Goal: Task Accomplishment & Management: Manage account settings

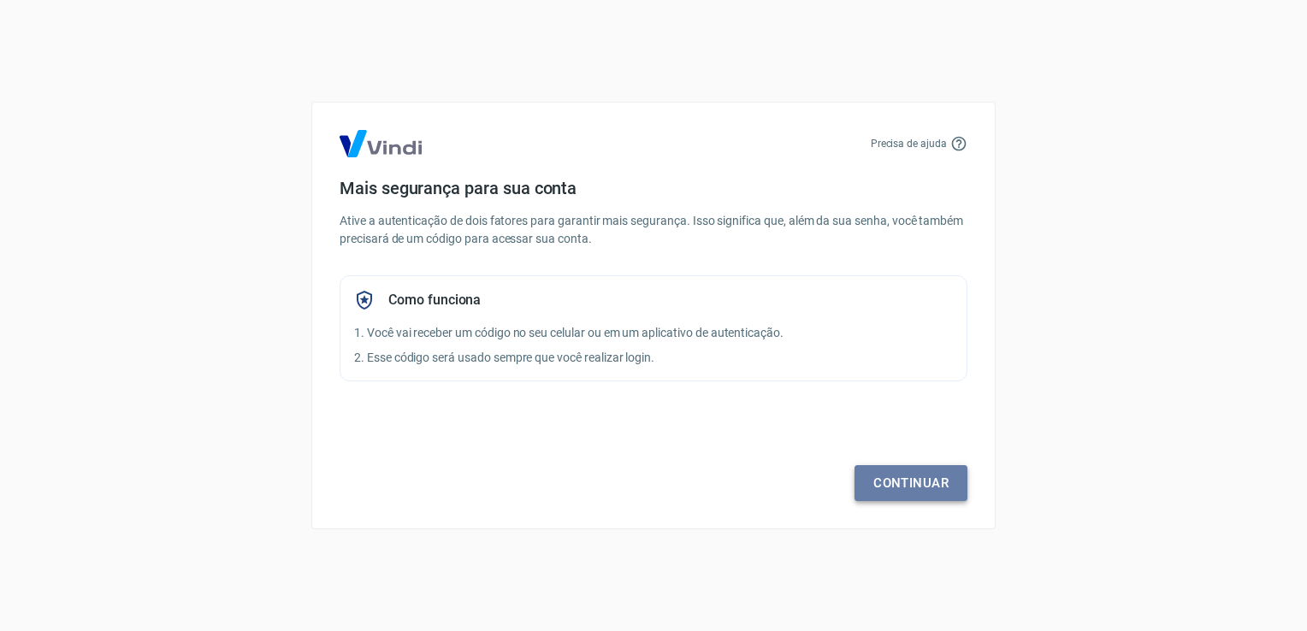
click at [897, 476] on link "Continuar" at bounding box center [911, 483] width 113 height 36
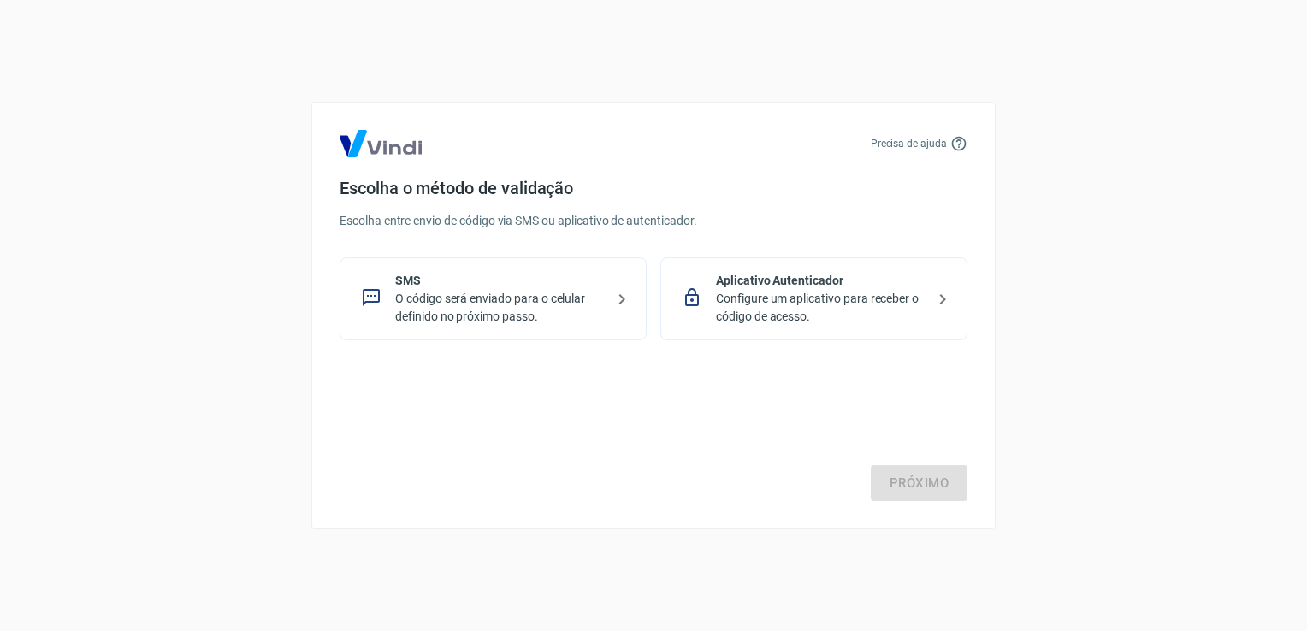
click at [828, 303] on p "Configure um aplicativo para receber o código de acesso." at bounding box center [821, 308] width 210 height 36
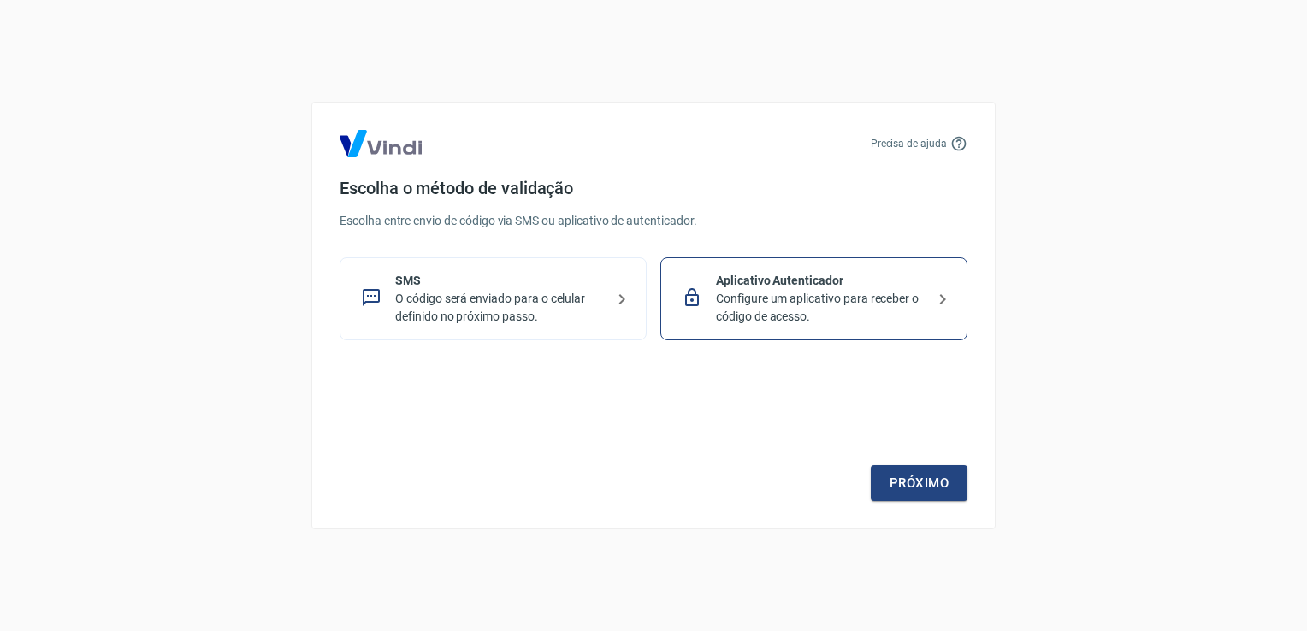
click at [847, 319] on p "Configure um aplicativo para receber o código de acesso." at bounding box center [821, 308] width 210 height 36
click at [929, 502] on div "Precisa de ajuda Escolha o método de validação Escolha entre envio de código vi…" at bounding box center [653, 316] width 685 height 428
click at [929, 479] on link "Próximo" at bounding box center [919, 483] width 97 height 36
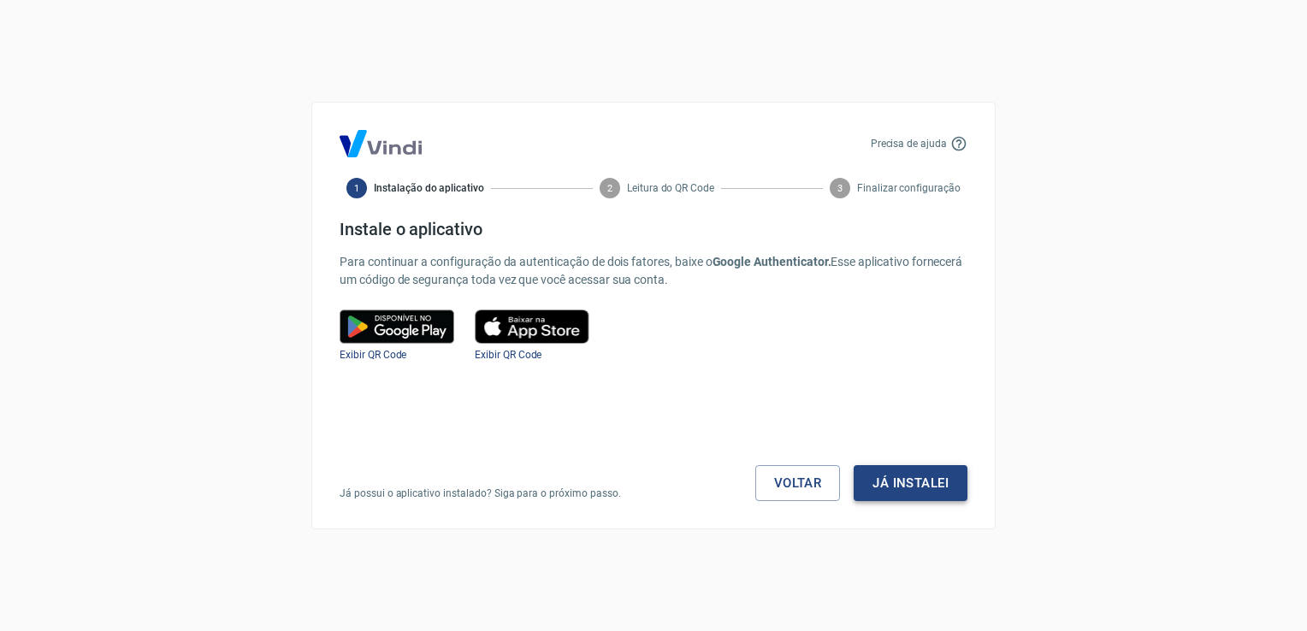
click at [929, 477] on button "Já instalei" at bounding box center [911, 483] width 114 height 36
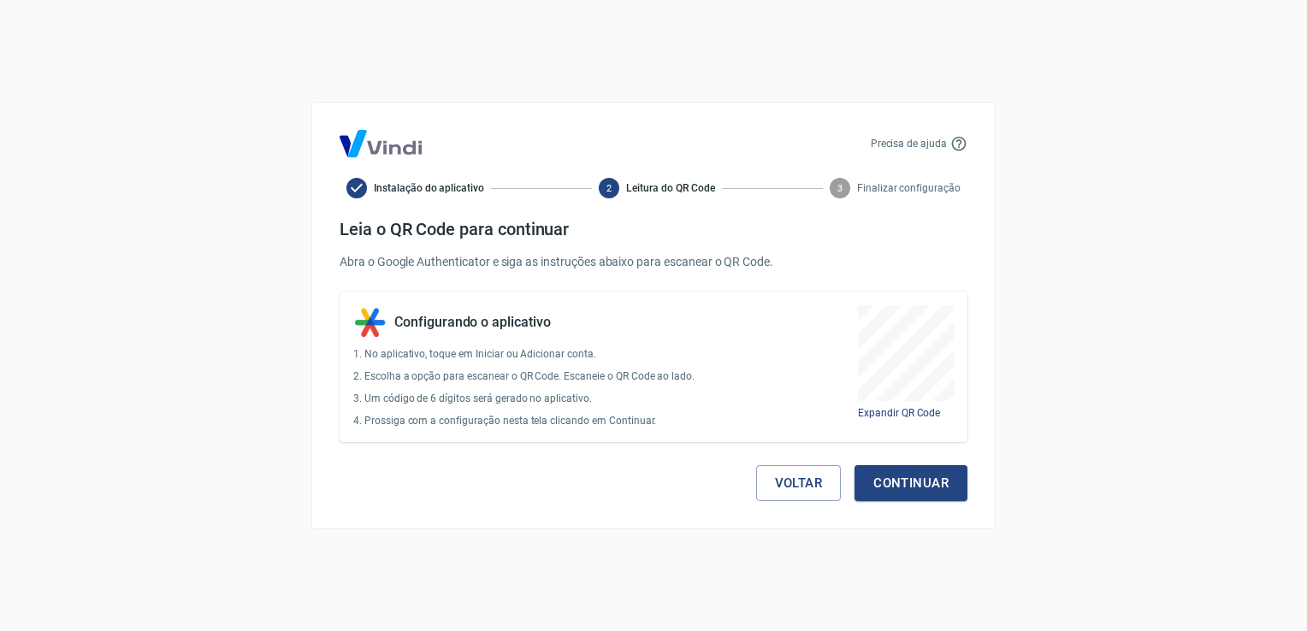
click at [875, 460] on div "Voltar Continuar" at bounding box center [654, 471] width 628 height 59
click at [892, 477] on button "Continuar" at bounding box center [911, 483] width 113 height 36
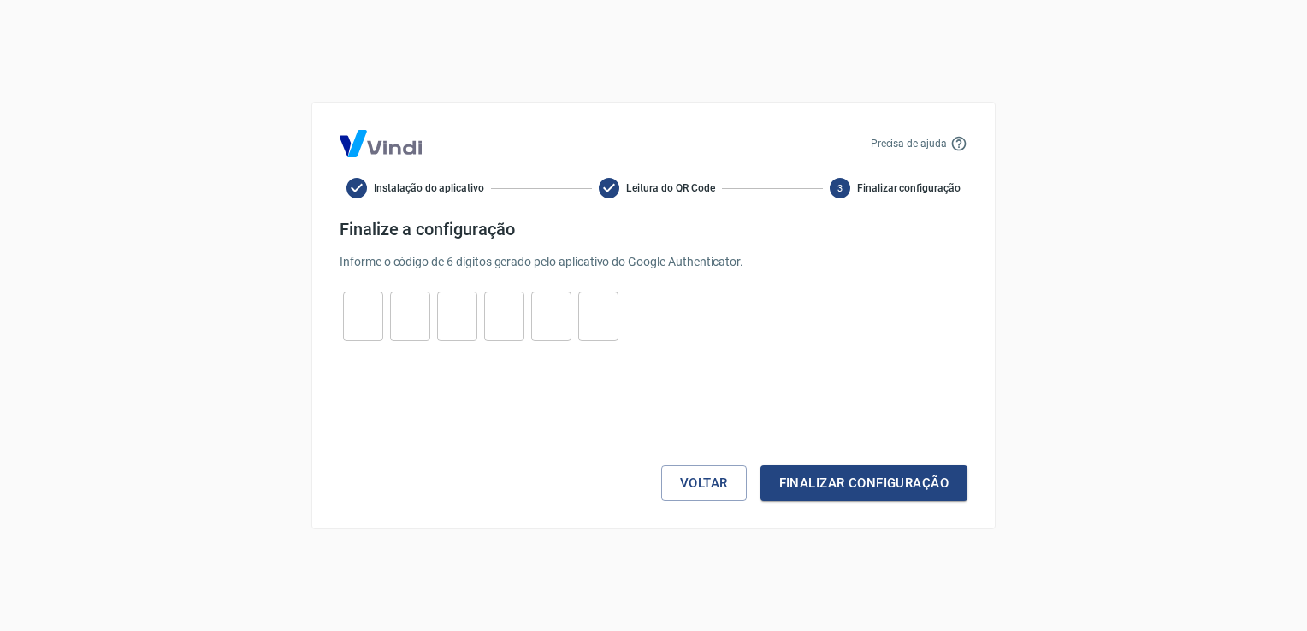
click at [372, 313] on input "tel" at bounding box center [363, 317] width 40 height 37
type input "1"
type input "7"
type input "8"
type input "2"
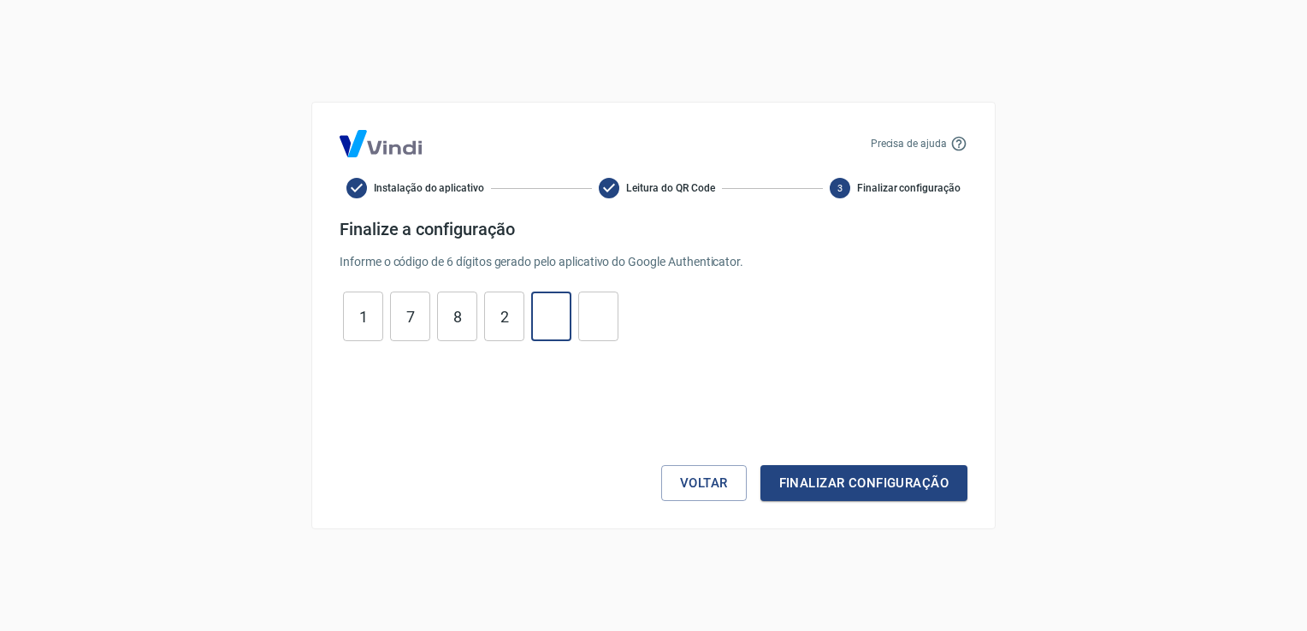
type input "7"
type input "5"
click at [761, 465] on button "Finalizar configuração" at bounding box center [864, 483] width 207 height 36
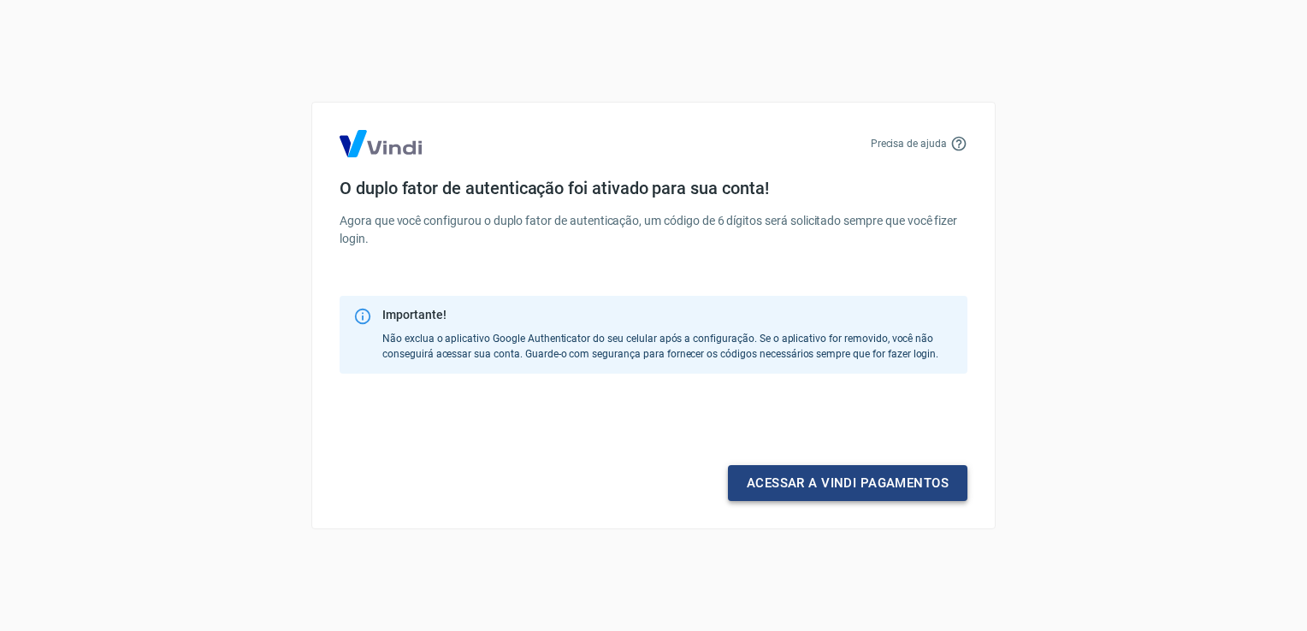
click at [778, 489] on link "Acessar a Vindi pagamentos" at bounding box center [848, 483] width 240 height 36
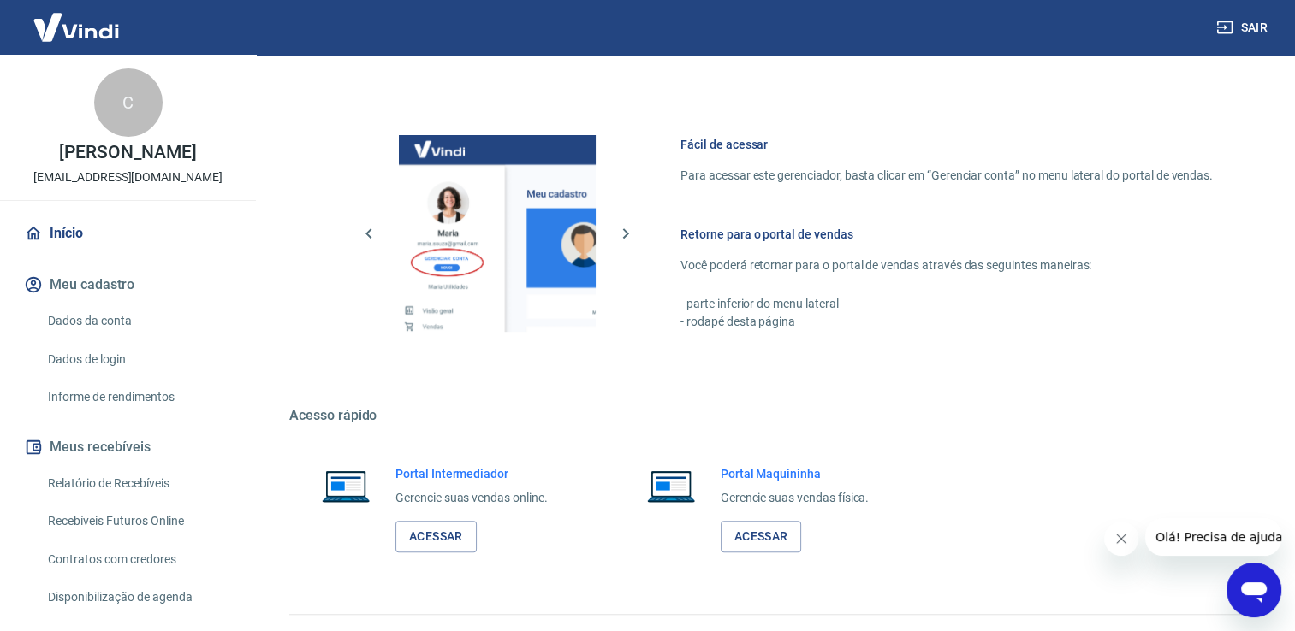
scroll to position [228, 0]
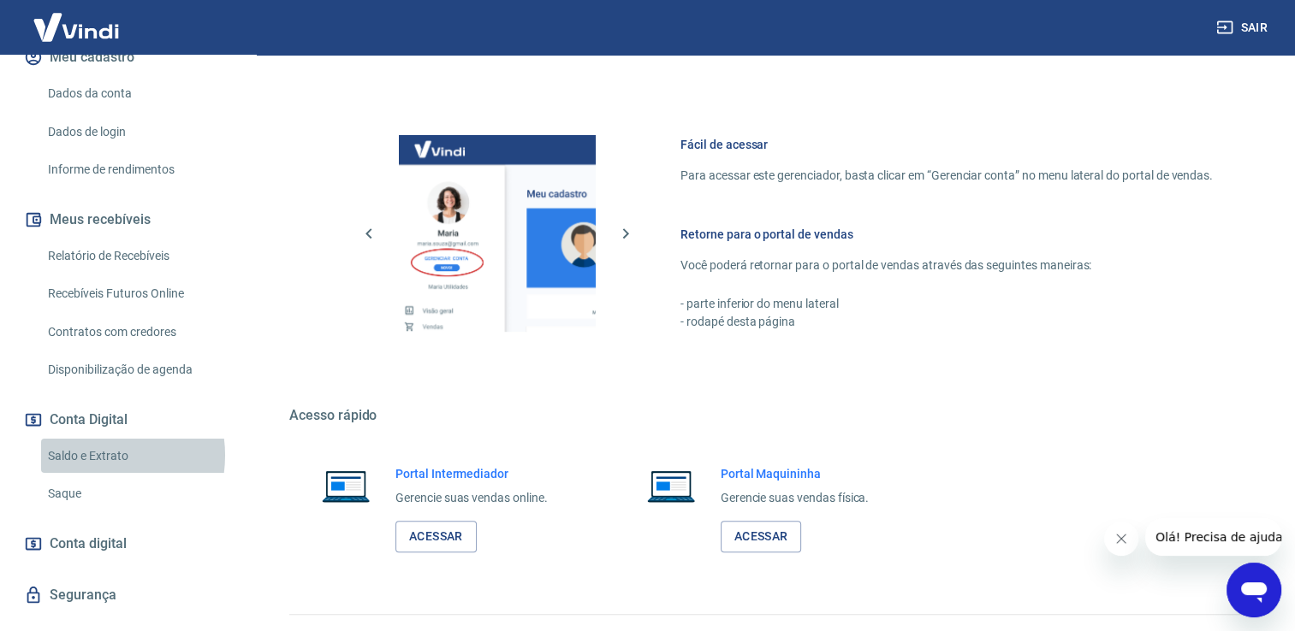
click at [90, 474] on link "Saldo e Extrato" at bounding box center [138, 456] width 194 height 35
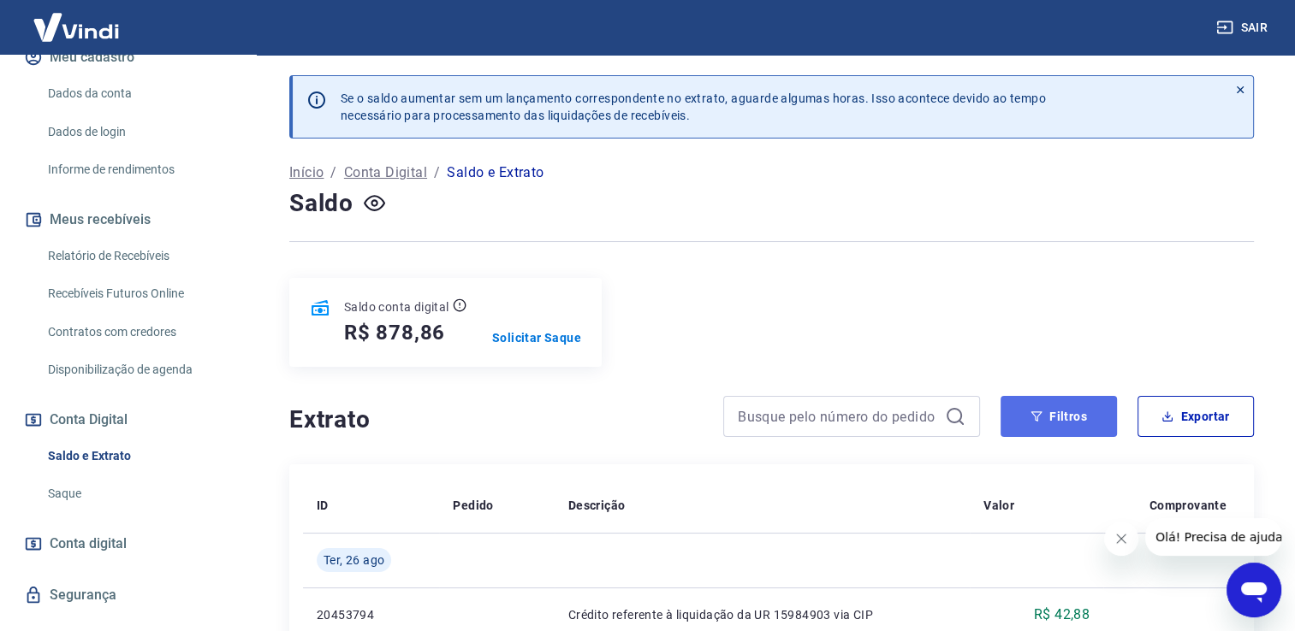
click at [1041, 412] on icon "button" at bounding box center [1036, 417] width 12 height 12
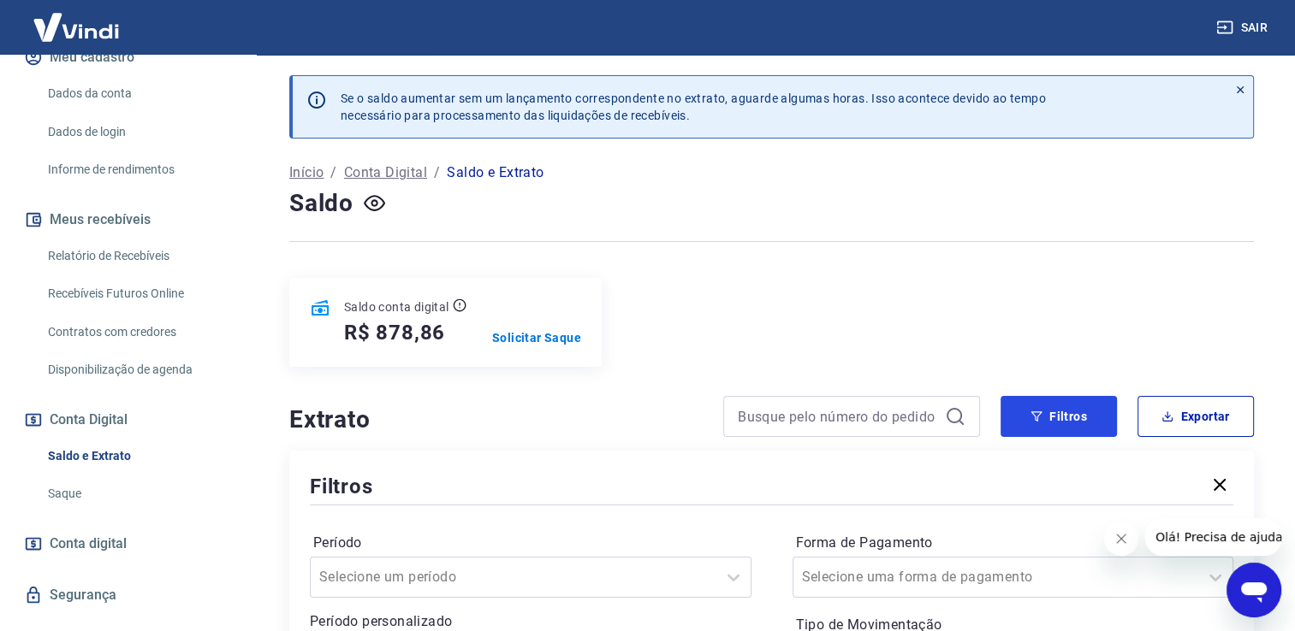
scroll to position [456, 0]
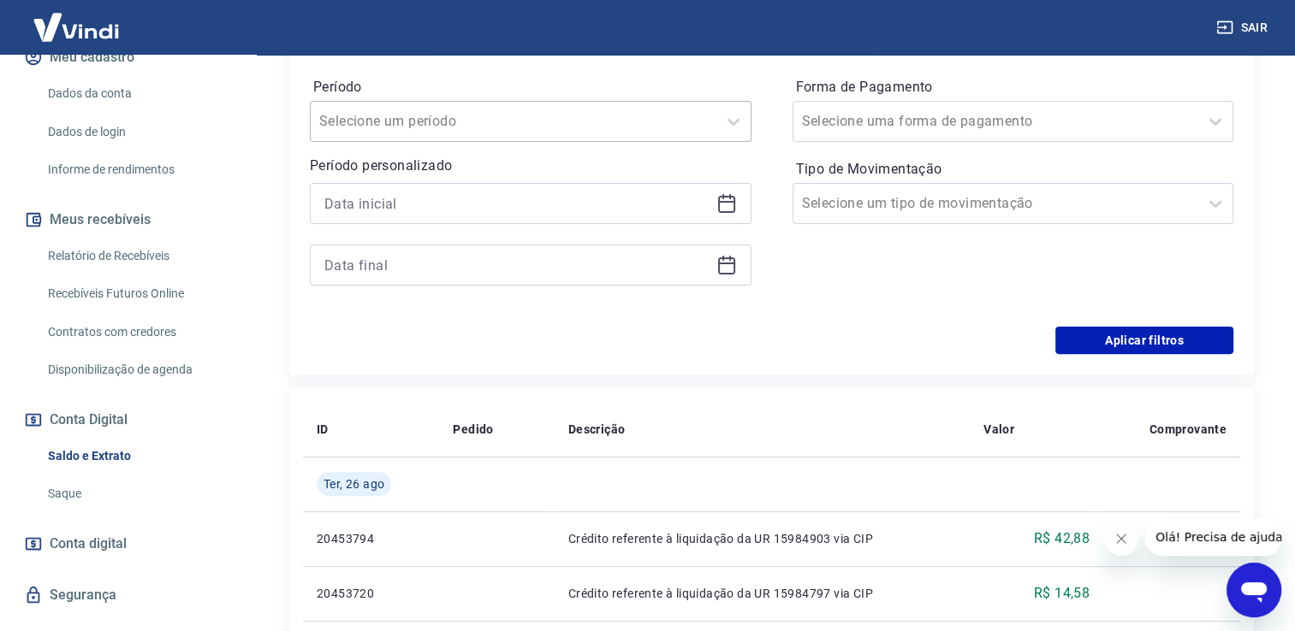
click at [647, 131] on div at bounding box center [513, 122] width 388 height 24
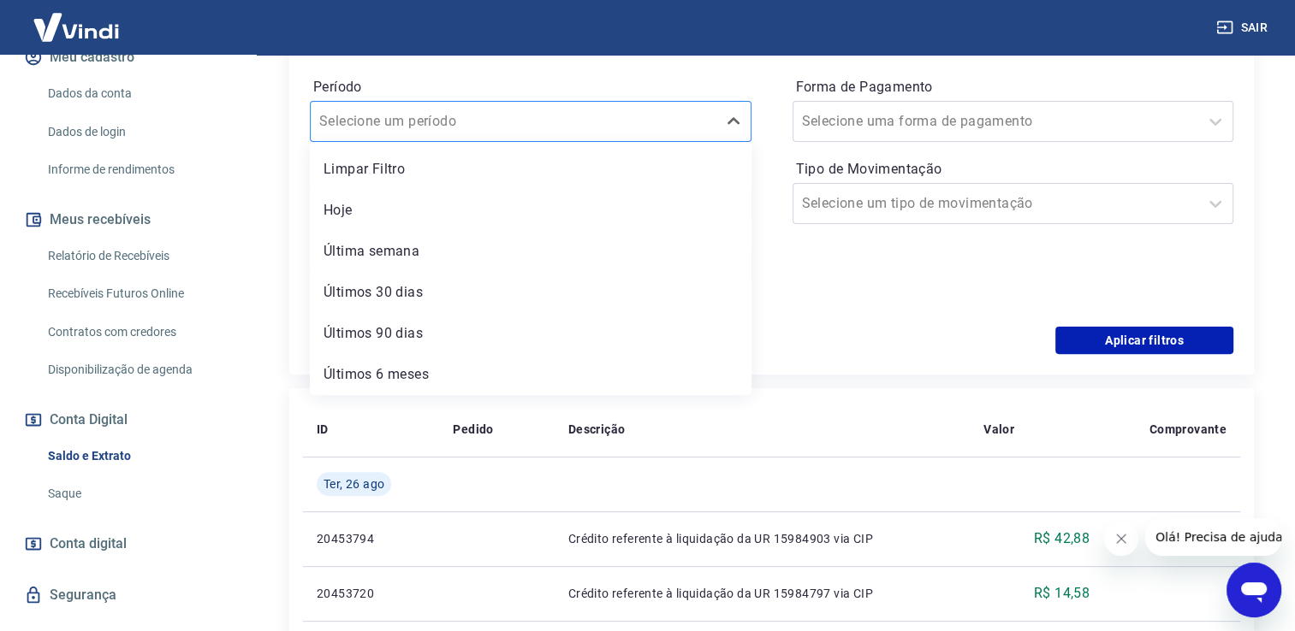
click at [647, 131] on div at bounding box center [513, 122] width 388 height 24
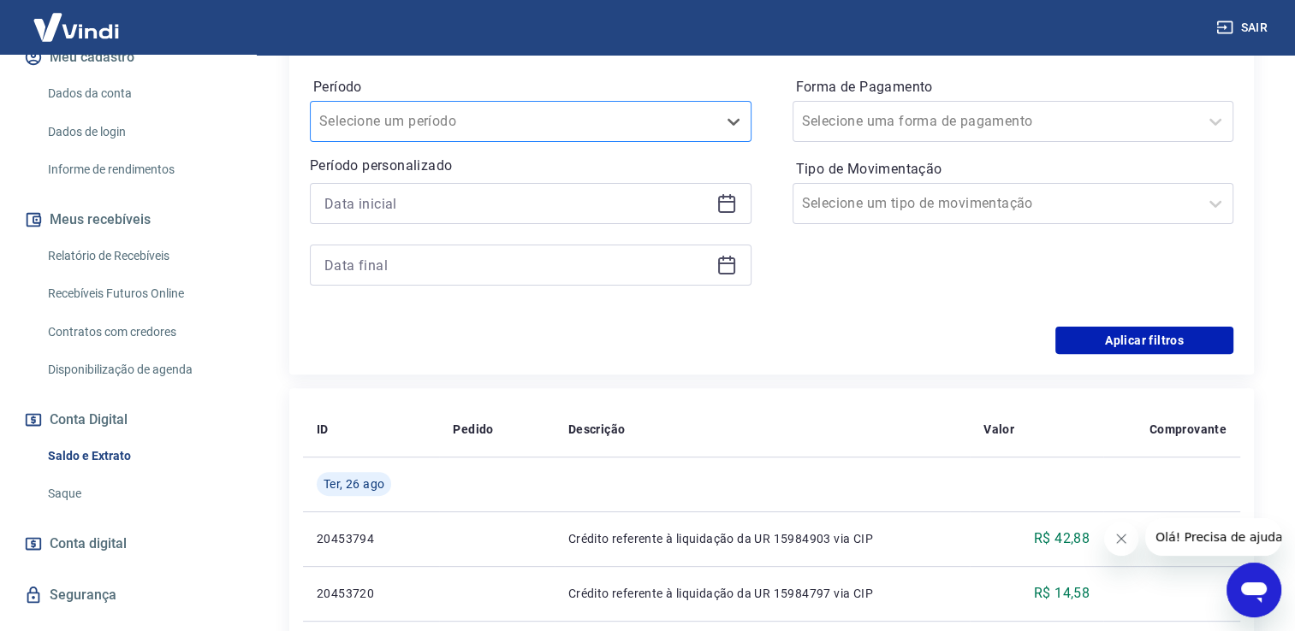
click at [688, 124] on div at bounding box center [513, 122] width 388 height 24
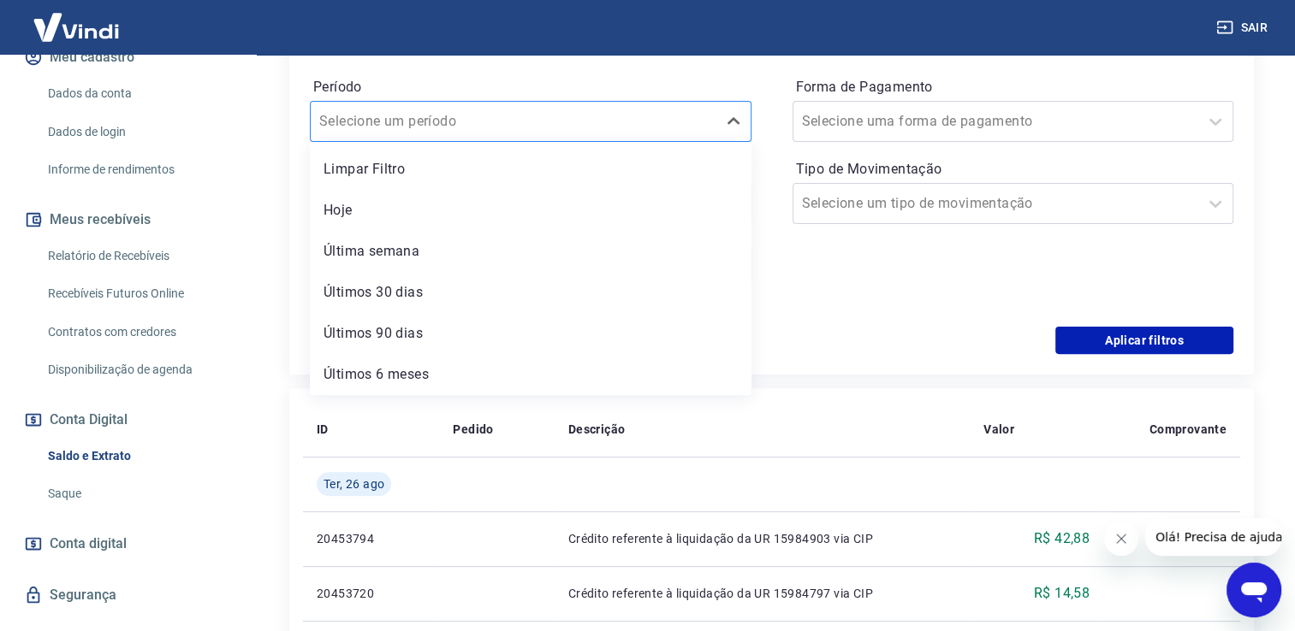
click at [688, 124] on div at bounding box center [513, 122] width 388 height 24
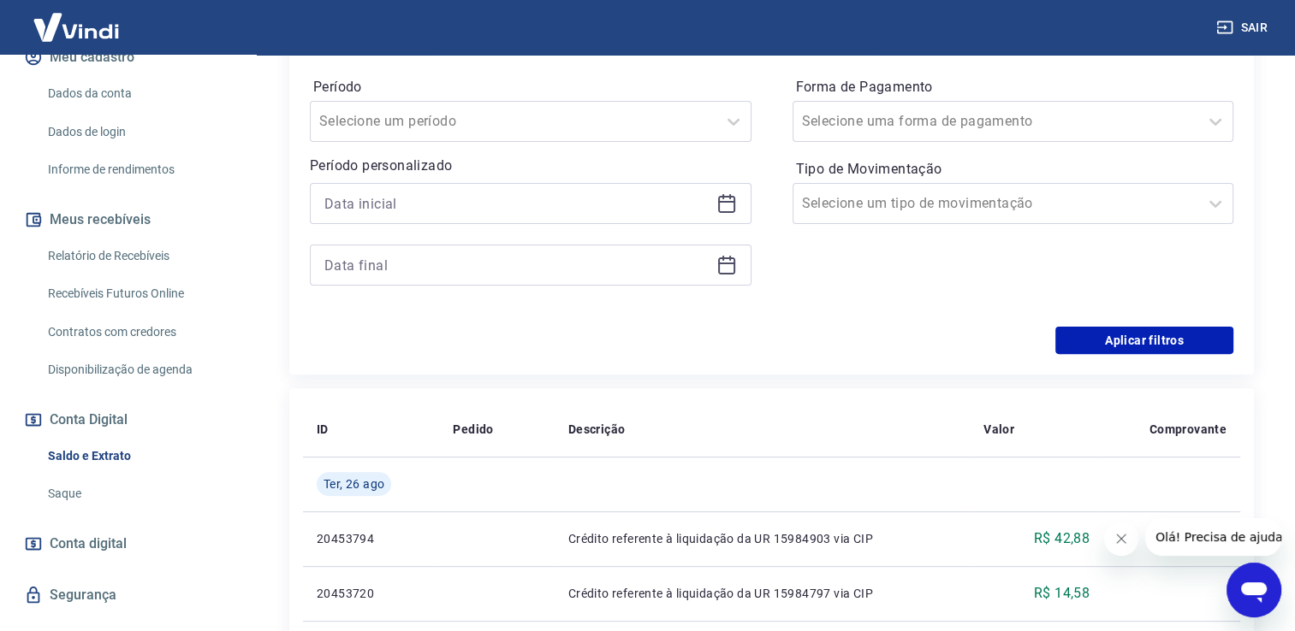
click at [723, 207] on icon at bounding box center [726, 203] width 21 height 21
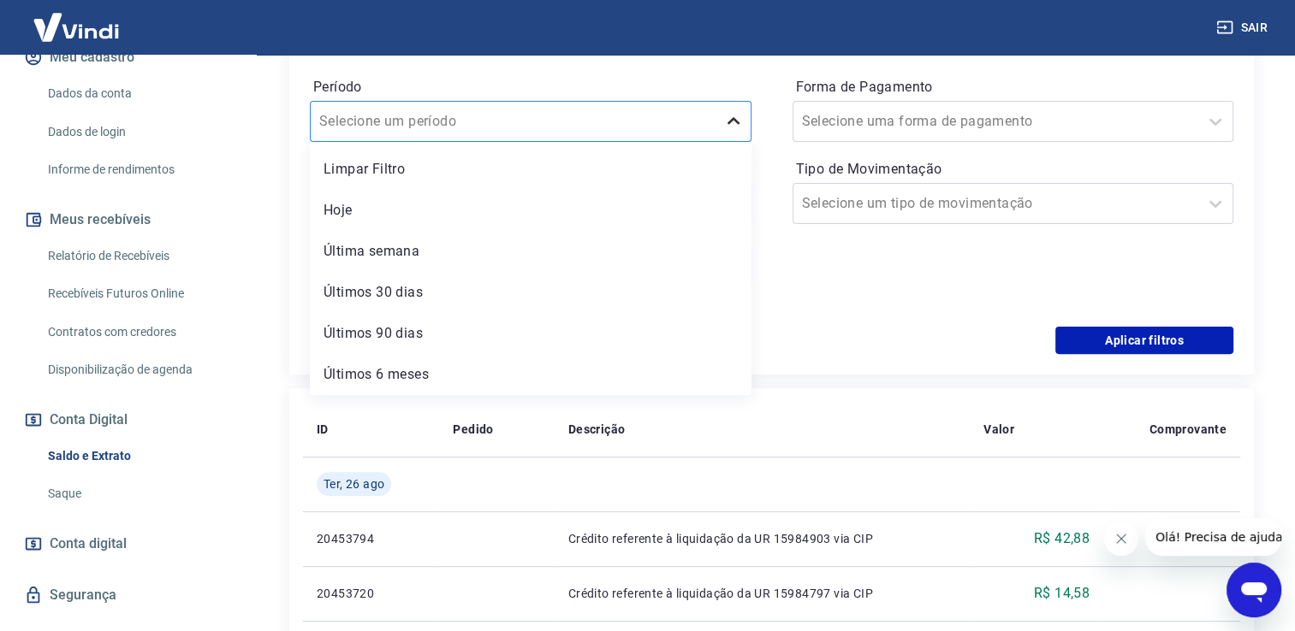
click at [726, 108] on div at bounding box center [733, 121] width 34 height 34
click at [558, 371] on div "Últimos 6 meses" at bounding box center [531, 375] width 442 height 34
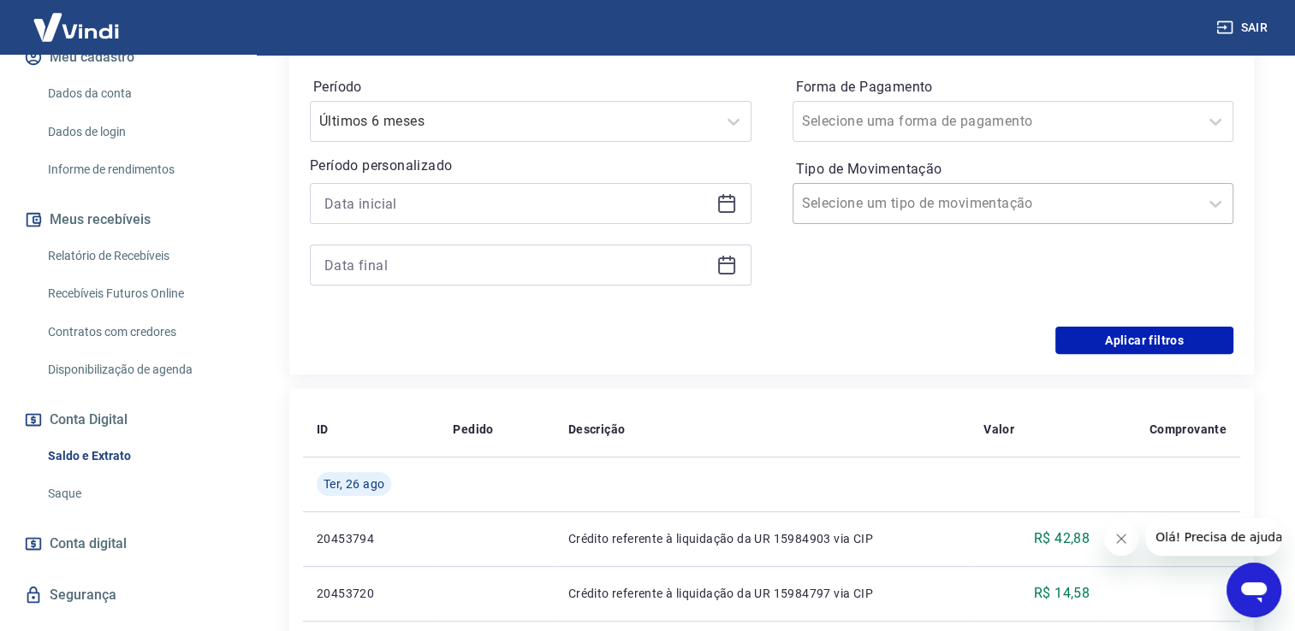
click at [988, 206] on div at bounding box center [996, 204] width 388 height 24
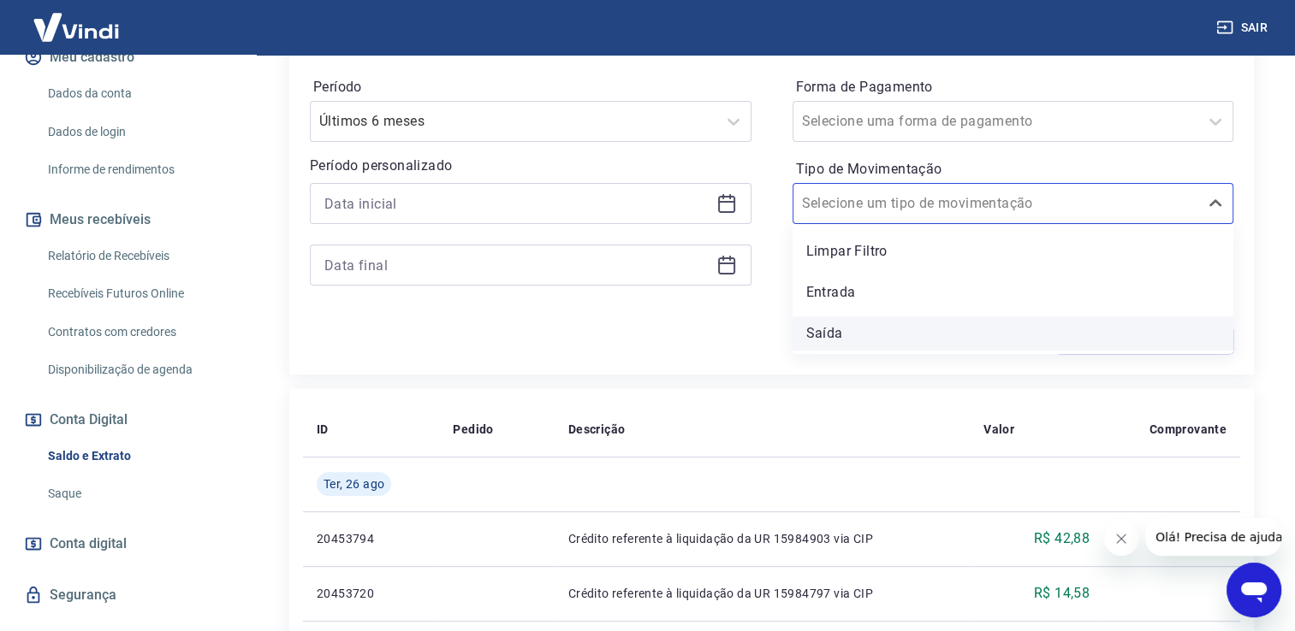
click at [897, 330] on div "Saída" at bounding box center [1013, 334] width 442 height 34
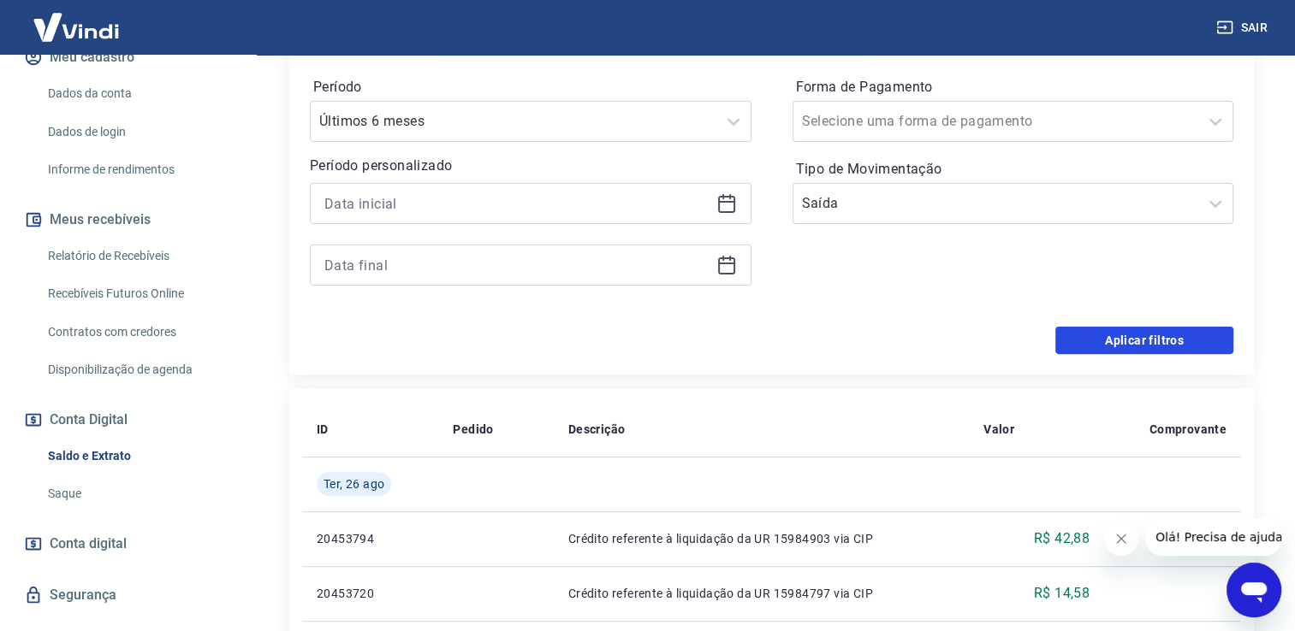
drag, startPoint x: 1106, startPoint y: 348, endPoint x: 680, endPoint y: 363, distance: 425.5
click at [1106, 349] on button "Aplicar filtros" at bounding box center [1144, 340] width 178 height 27
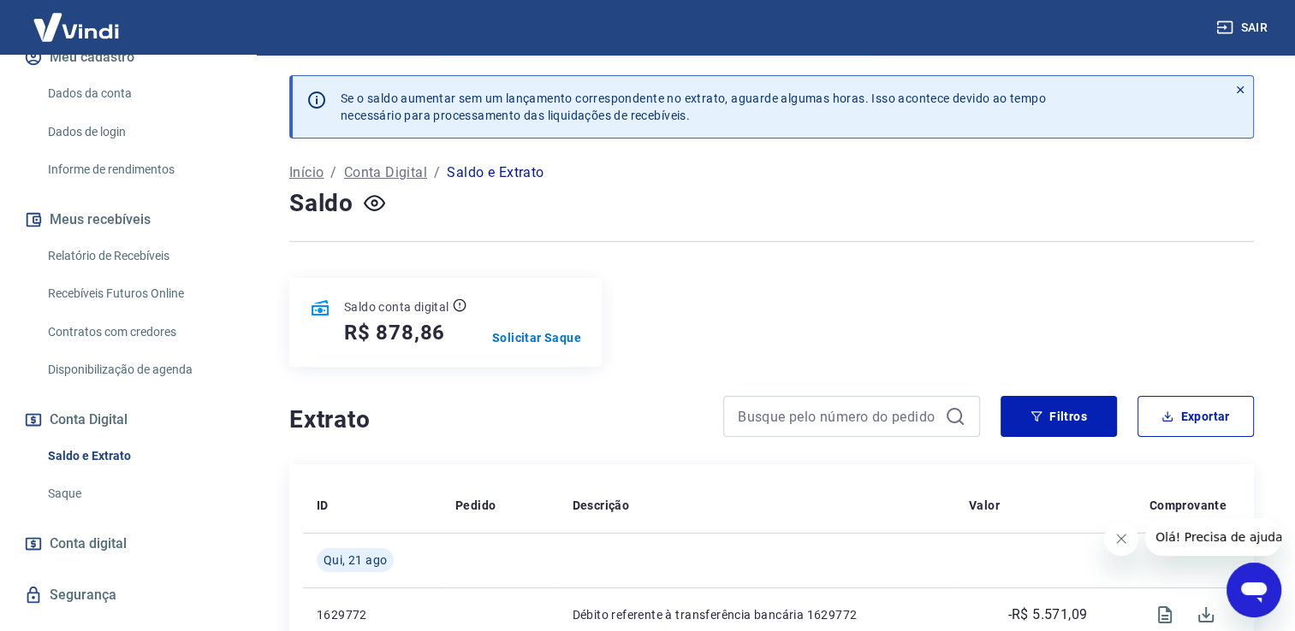
click at [741, 293] on div "Saldo conta digital R$ 878,86 Solicitar Saque" at bounding box center [771, 322] width 964 height 89
click at [1234, 91] on icon at bounding box center [1240, 90] width 12 height 12
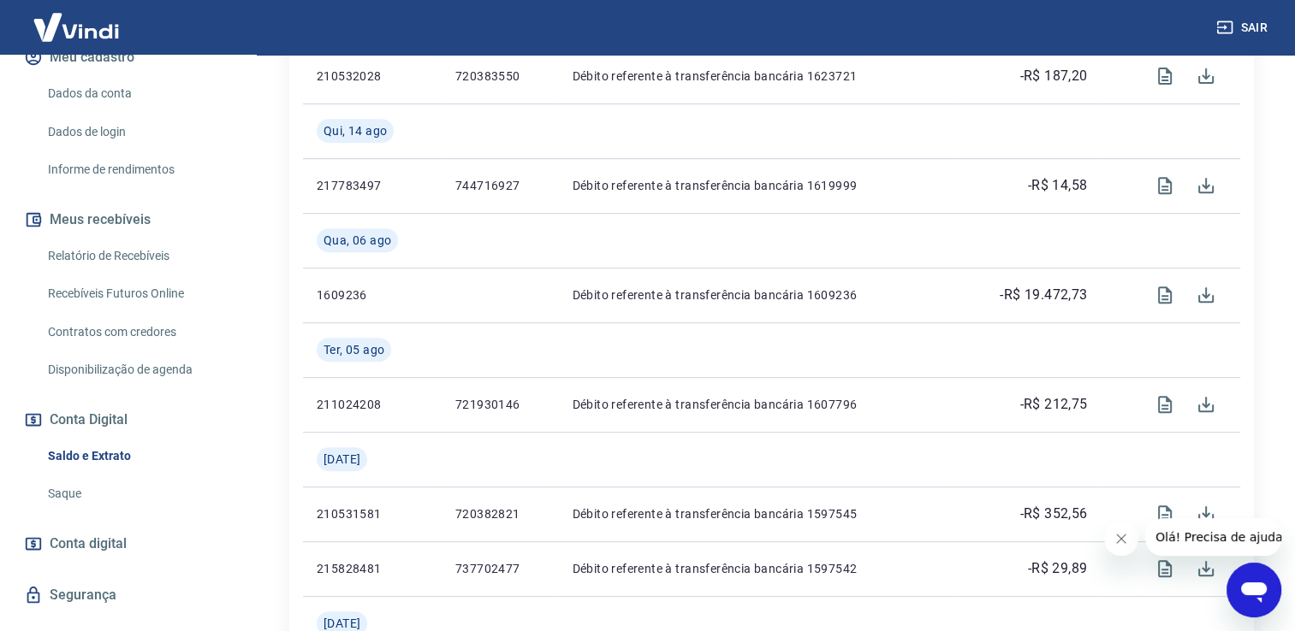
scroll to position [466, 0]
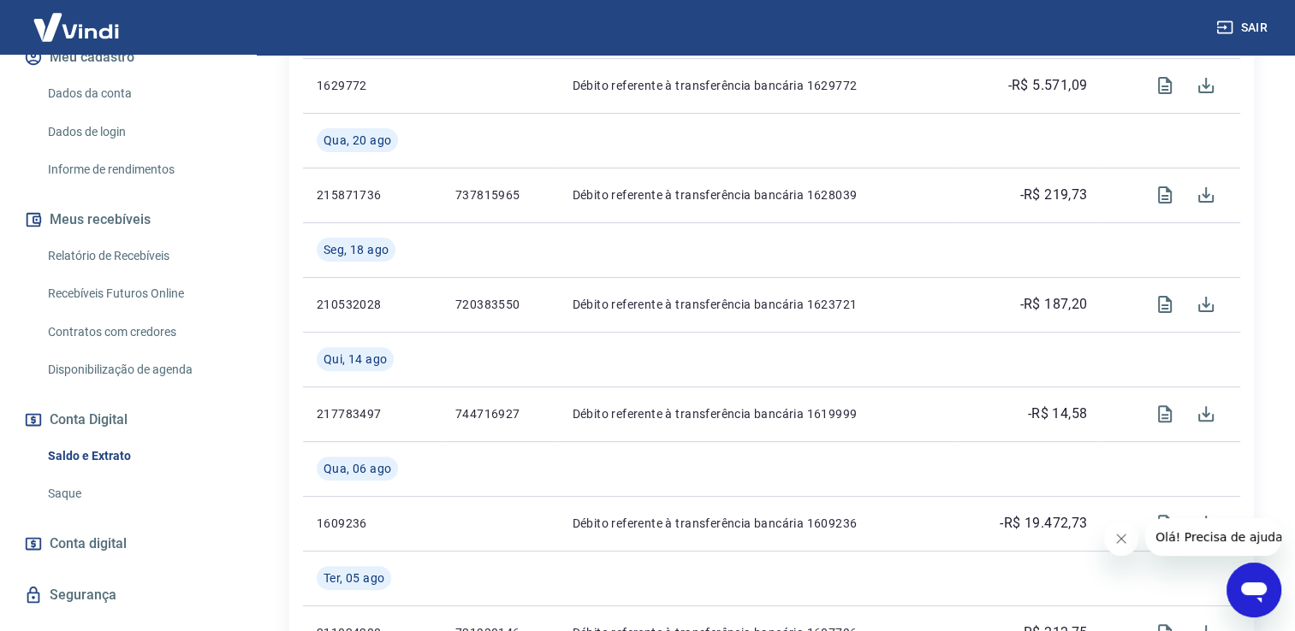
click at [1111, 543] on button "Fechar mensagem da empresa" at bounding box center [1121, 539] width 34 height 34
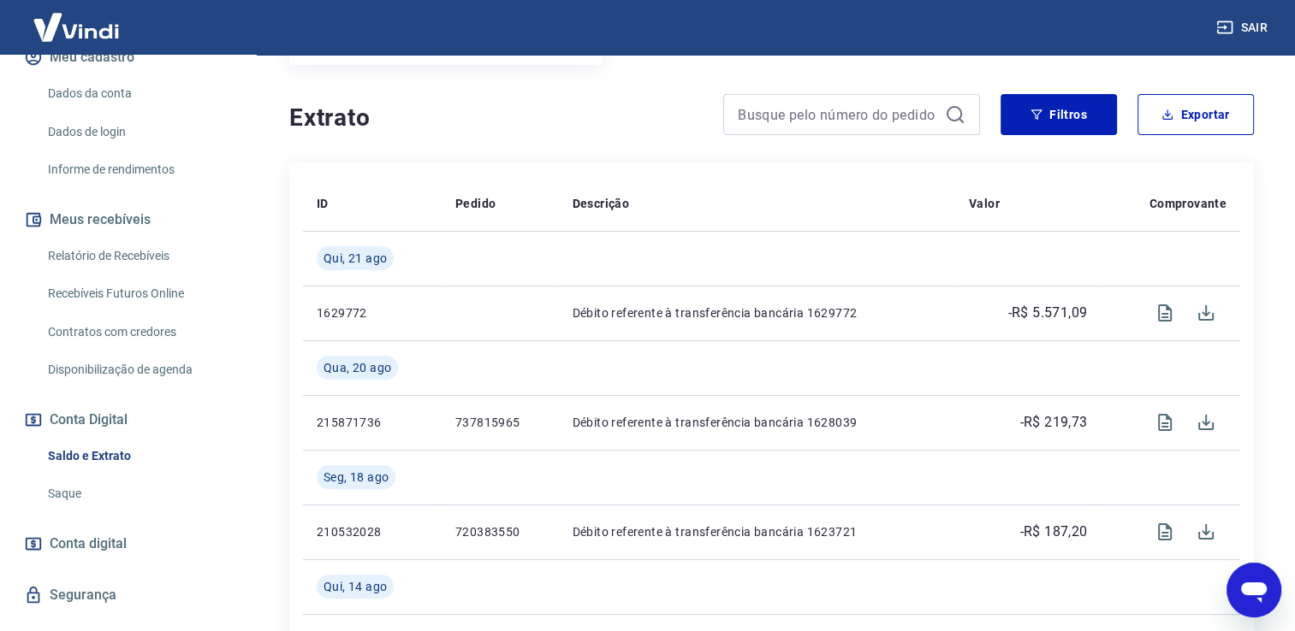
scroll to position [10, 0]
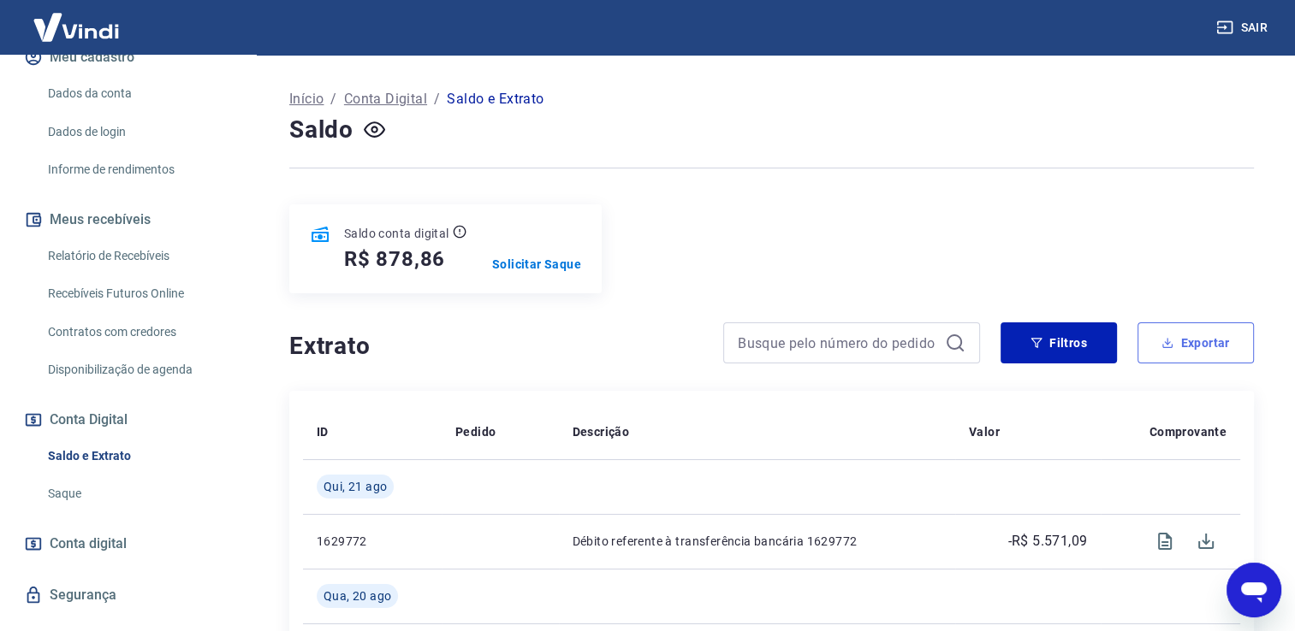
click at [1174, 330] on button "Exportar" at bounding box center [1195, 343] width 116 height 41
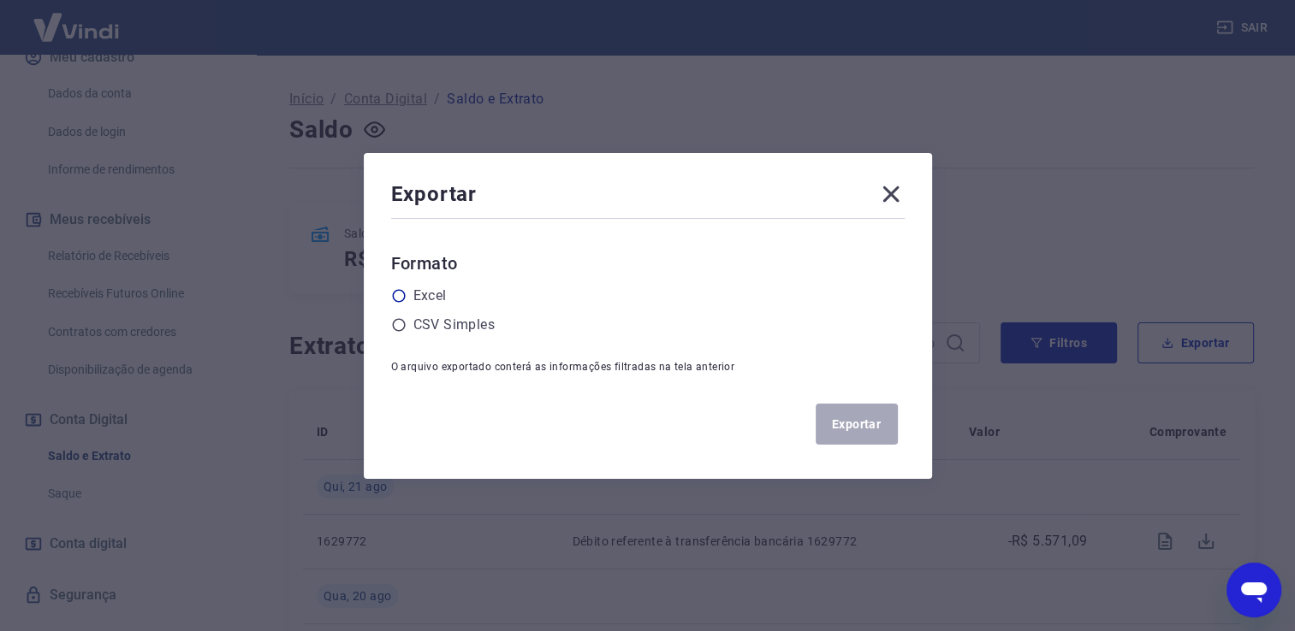
click at [447, 298] on label "Excel" at bounding box center [429, 296] width 33 height 21
click at [437, 303] on label "Excel" at bounding box center [429, 296] width 33 height 21
click at [0, 0] on input "radio" at bounding box center [0, 0] width 0 height 0
click at [890, 196] on icon at bounding box center [890, 194] width 27 height 27
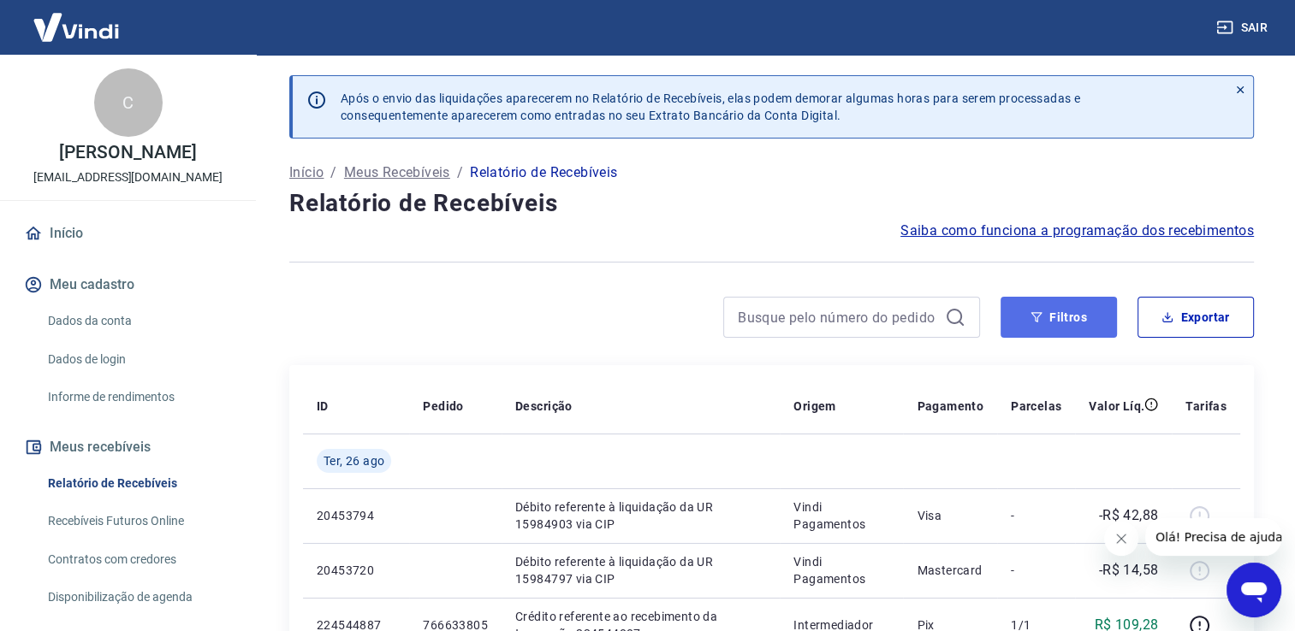
click at [1053, 323] on button "Filtros" at bounding box center [1058, 317] width 116 height 41
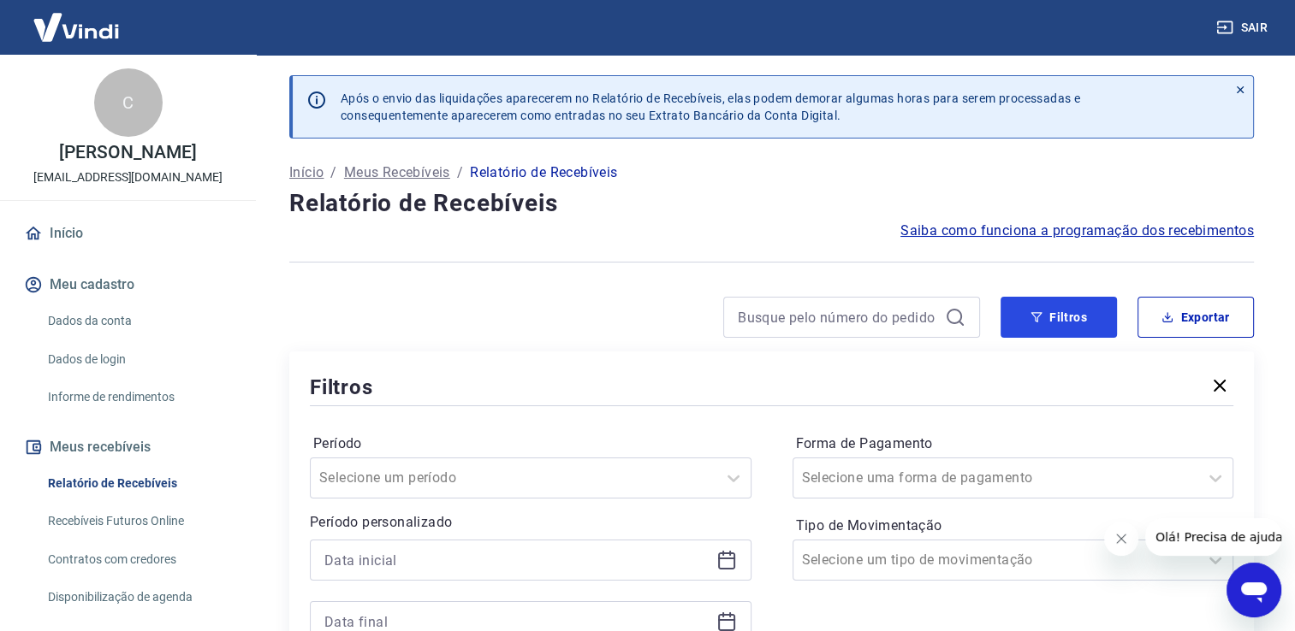
scroll to position [228, 0]
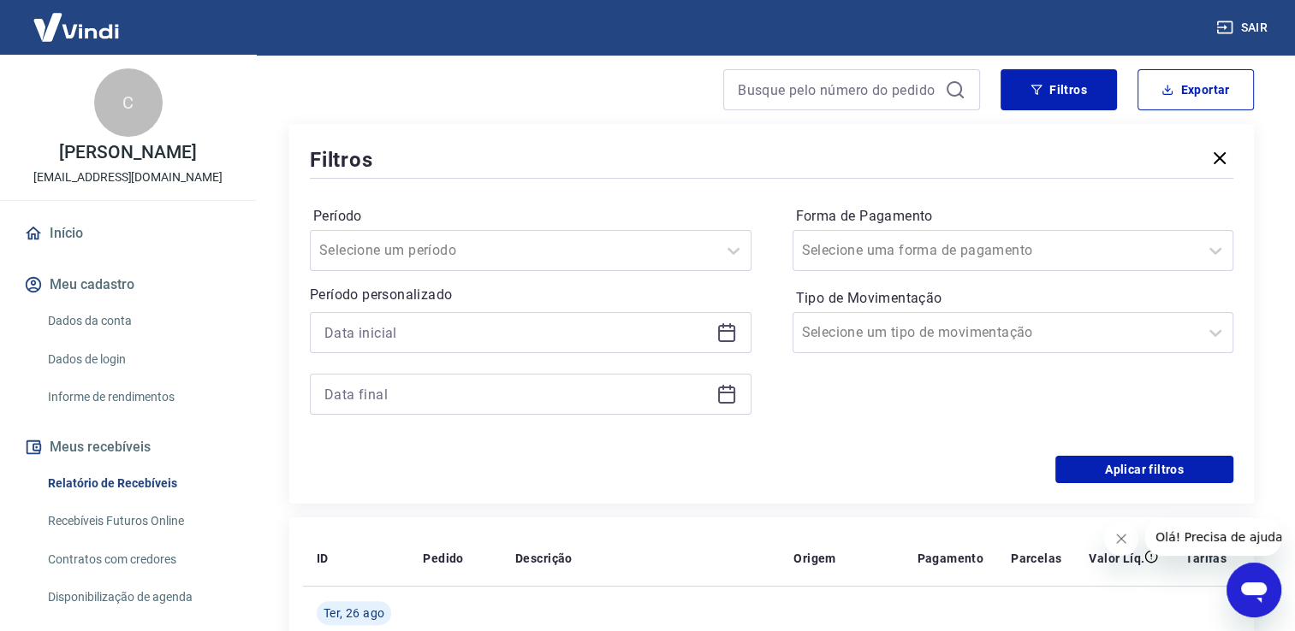
click at [726, 327] on icon at bounding box center [726, 333] width 17 height 17
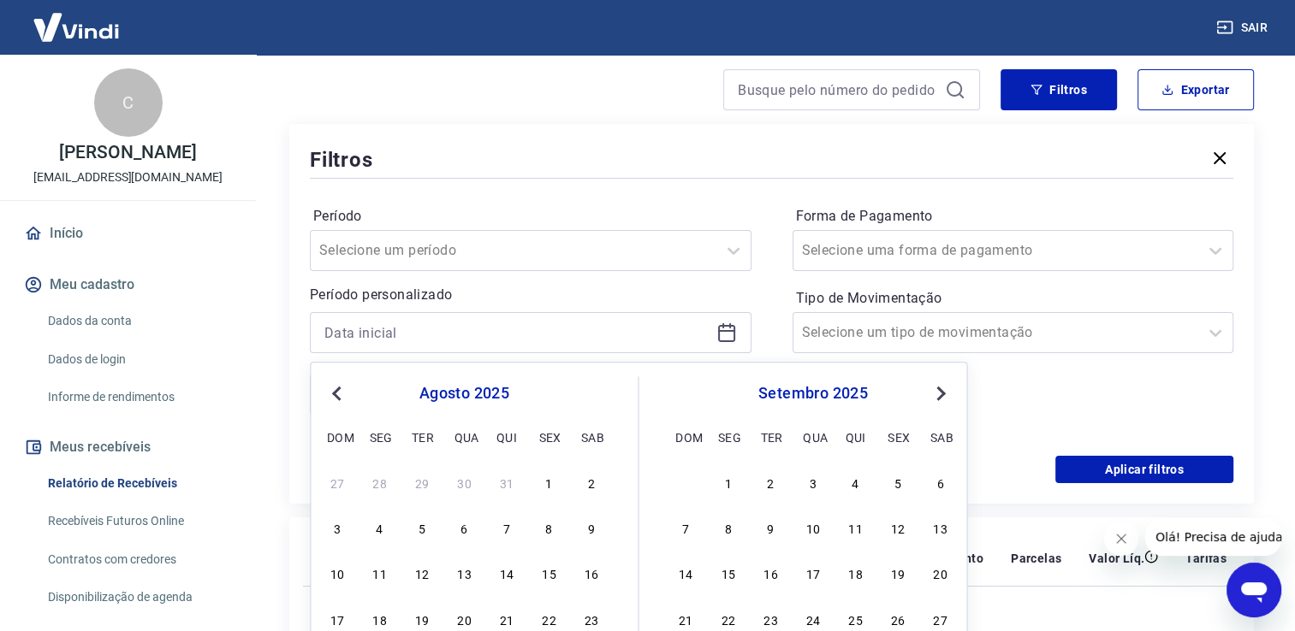
click at [338, 394] on span "Previous Month" at bounding box center [338, 393] width 0 height 20
click at [510, 472] on div "1" at bounding box center [506, 482] width 21 height 21
type input "[DATE]"
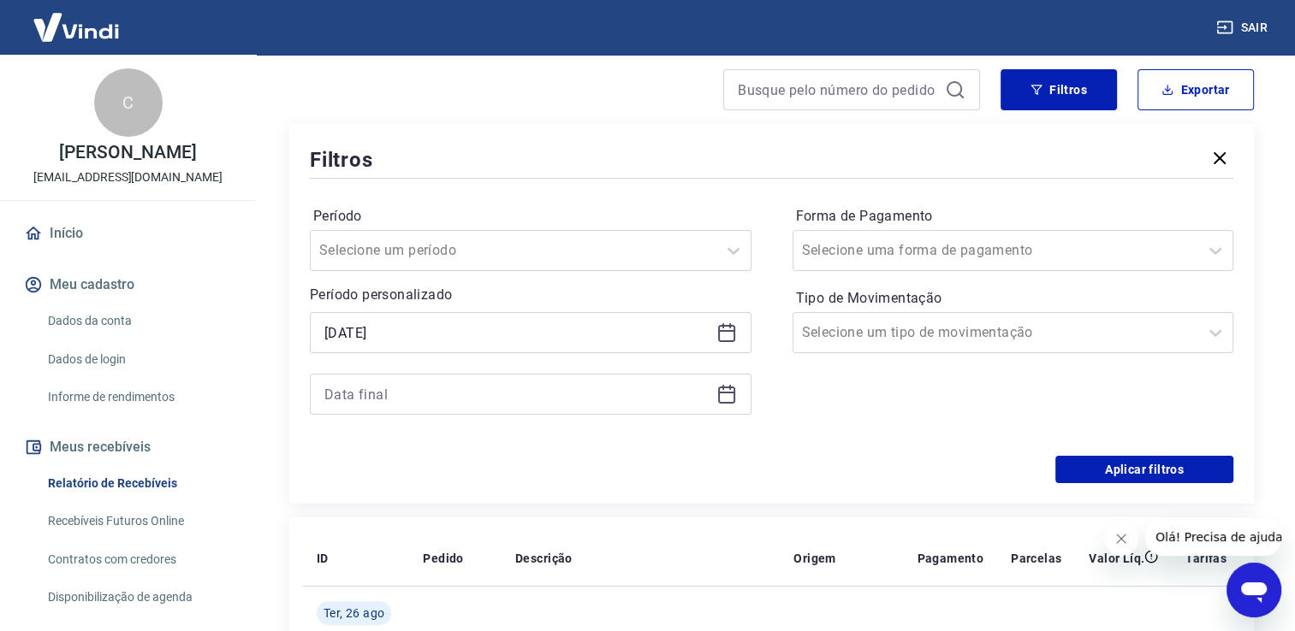
click at [730, 395] on icon at bounding box center [726, 394] width 21 height 21
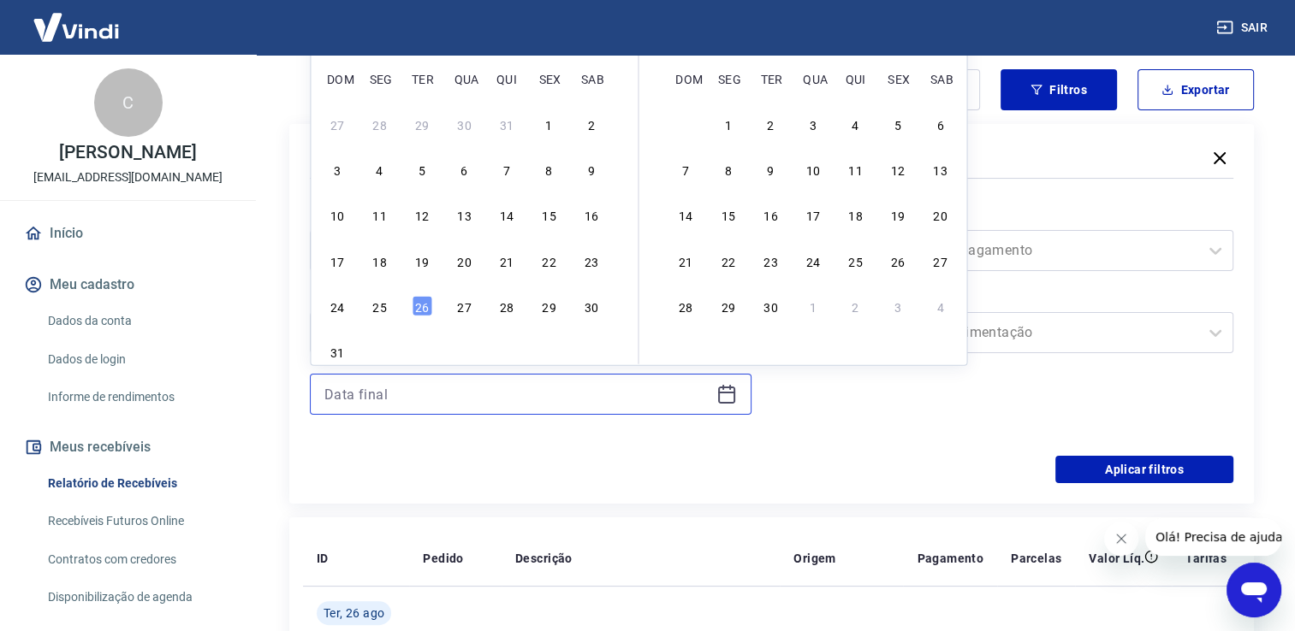
scroll to position [0, 0]
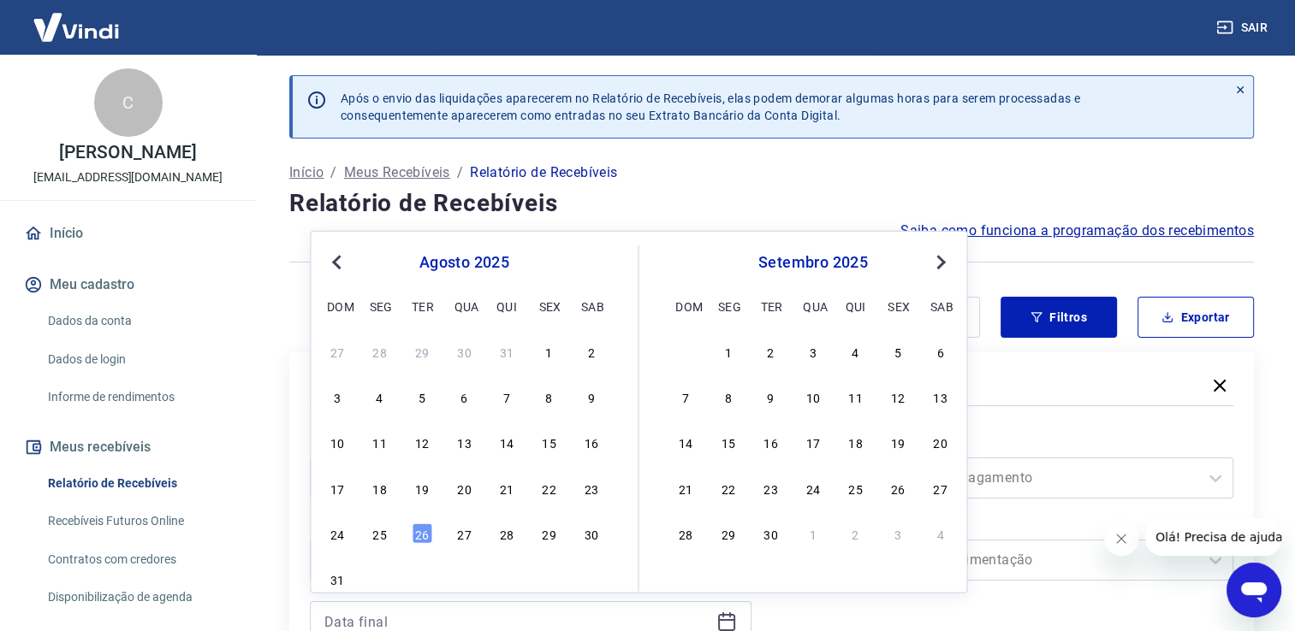
click at [338, 264] on span "Previous Month" at bounding box center [338, 262] width 0 height 20
click at [500, 535] on div "31" at bounding box center [506, 534] width 21 height 21
type input "[DATE]"
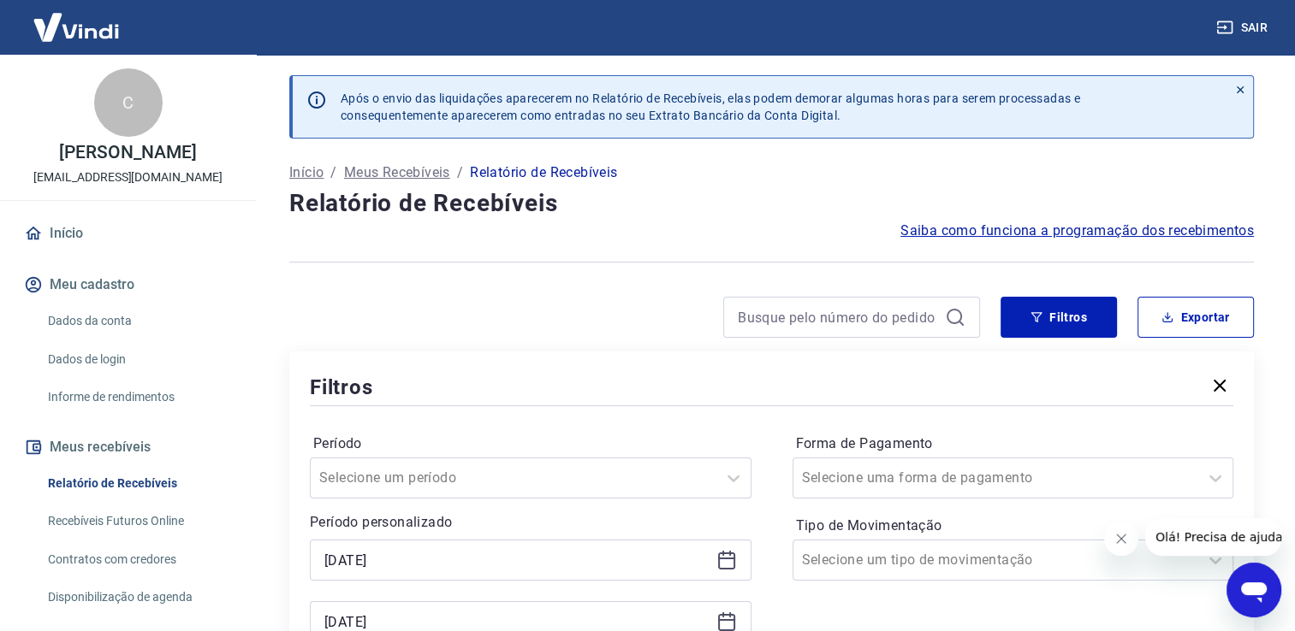
scroll to position [456, 0]
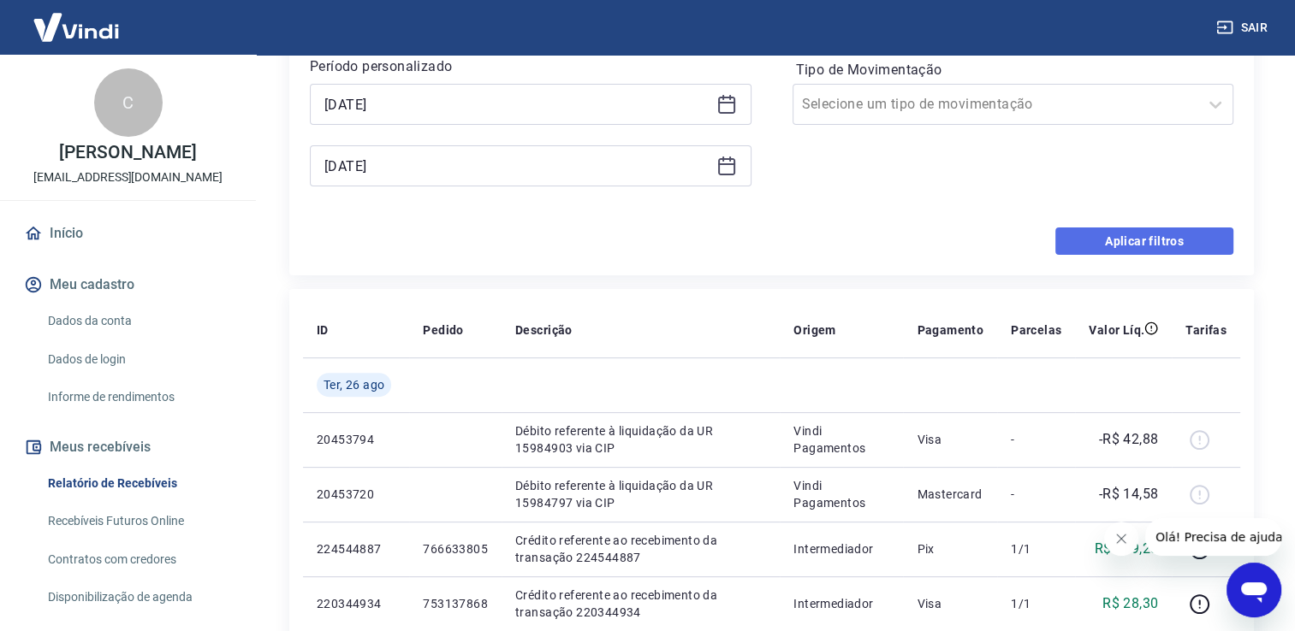
click at [1136, 245] on button "Aplicar filtros" at bounding box center [1144, 241] width 178 height 27
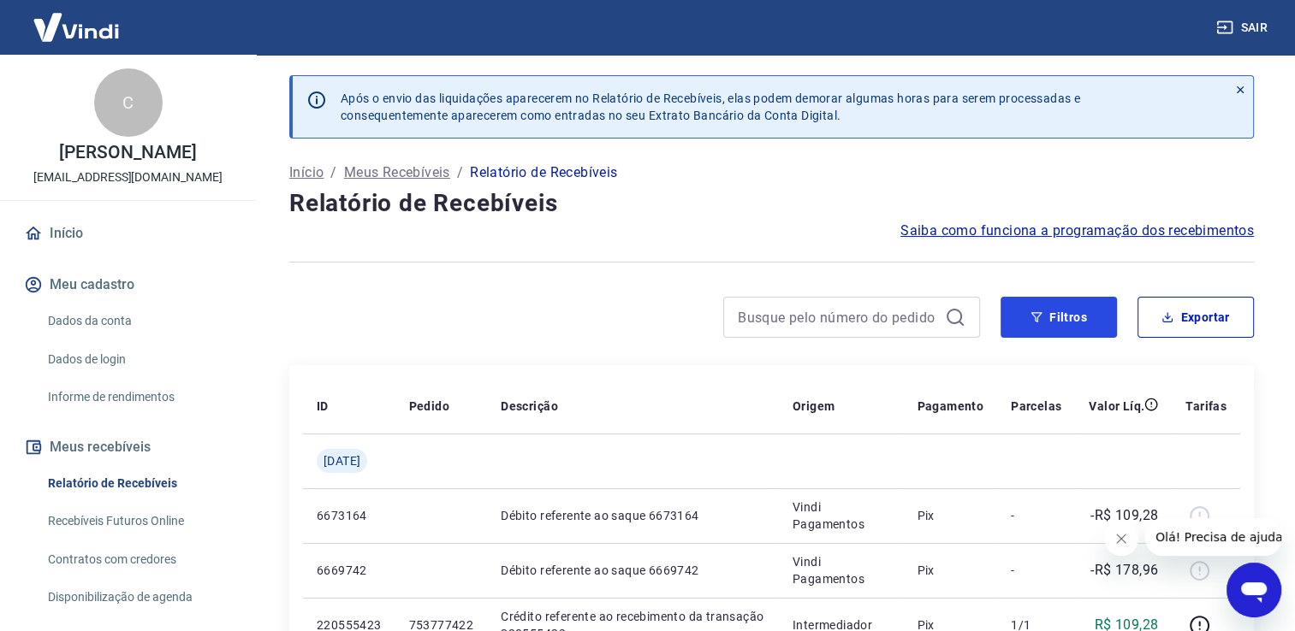
click at [1028, 305] on button "Filtros" at bounding box center [1058, 317] width 116 height 41
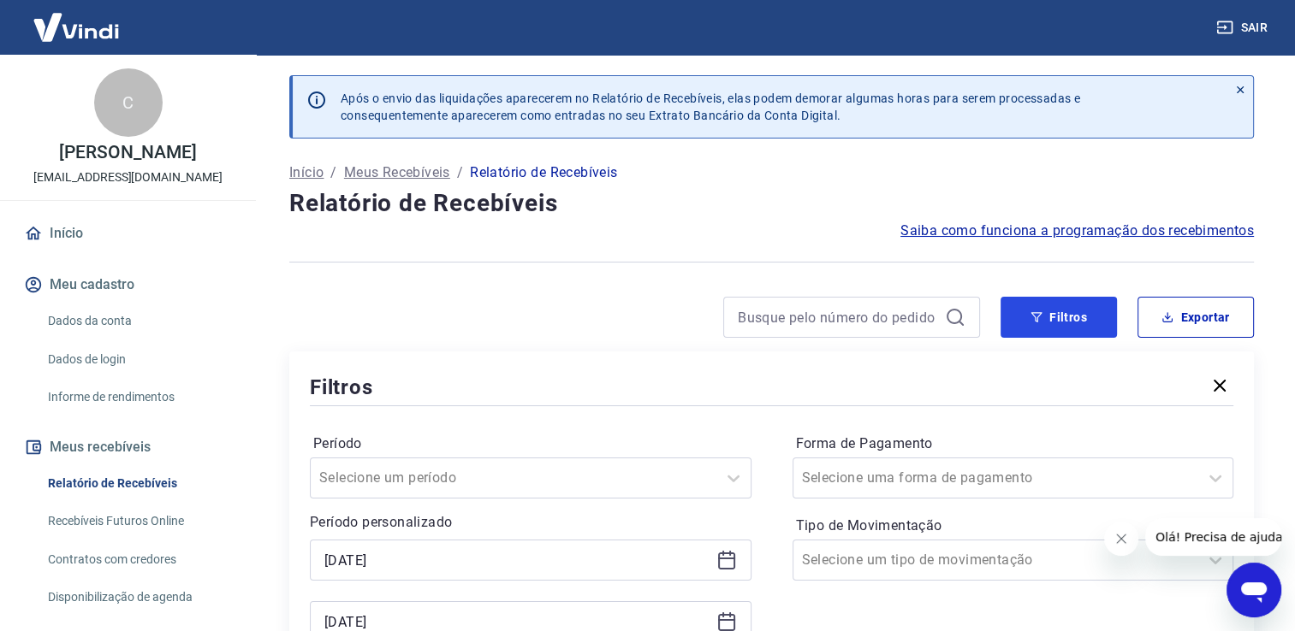
scroll to position [228, 0]
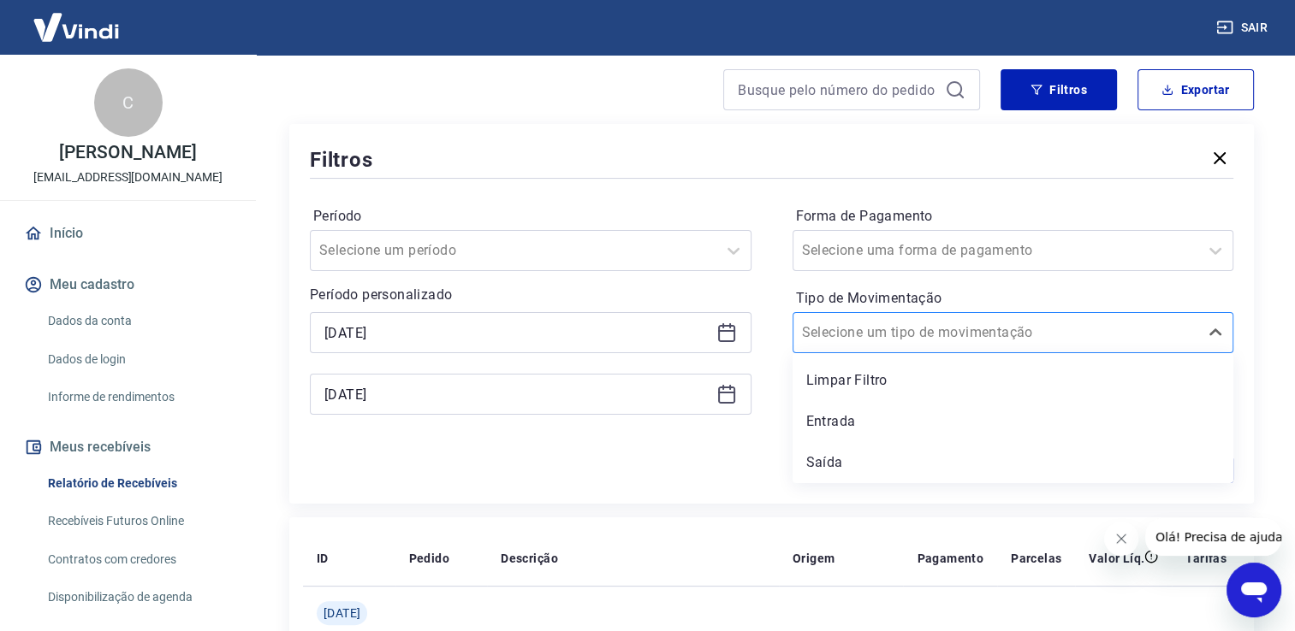
click at [973, 351] on div "Selecione um tipo de movimentação" at bounding box center [1013, 332] width 442 height 41
click at [869, 426] on div "Entrada" at bounding box center [1013, 422] width 442 height 34
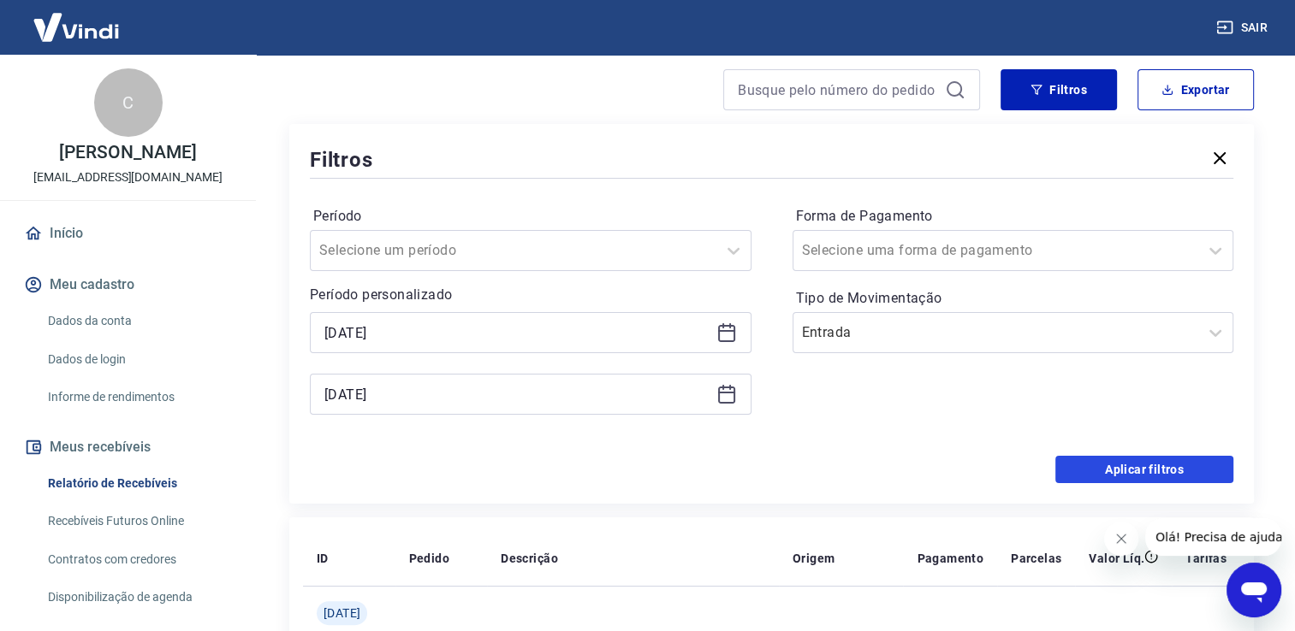
drag, startPoint x: 1087, startPoint y: 476, endPoint x: 934, endPoint y: 462, distance: 153.8
click at [1085, 476] on button "Aplicar filtros" at bounding box center [1144, 469] width 178 height 27
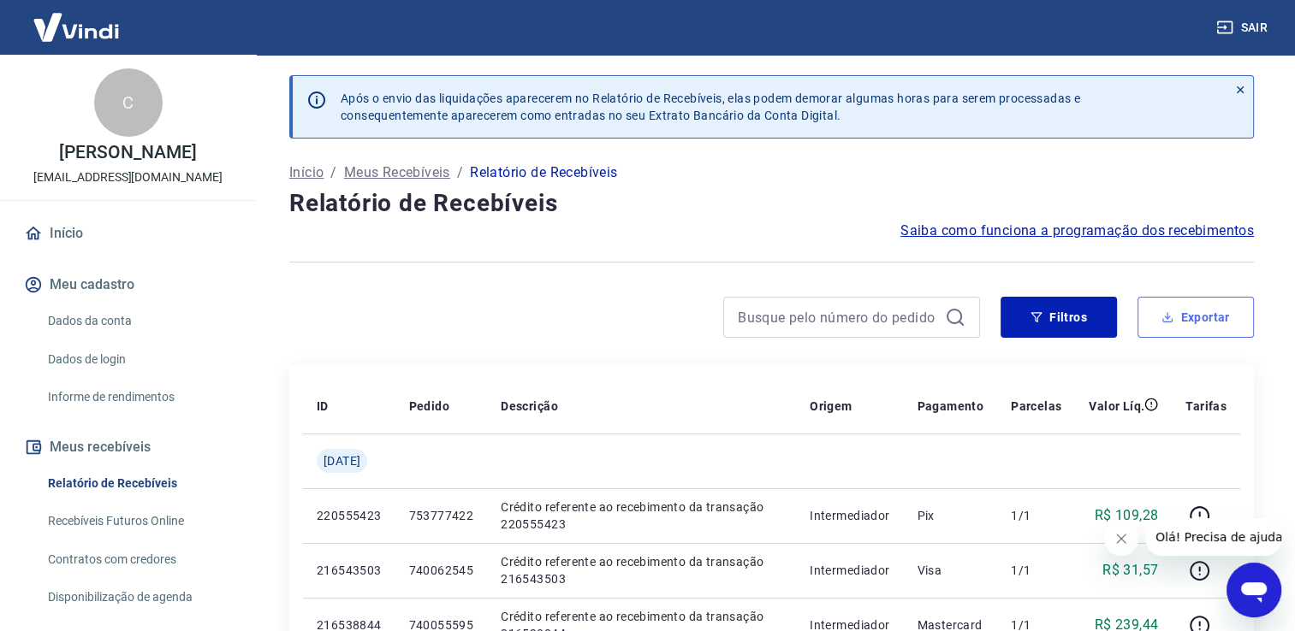
click at [1182, 325] on button "Exportar" at bounding box center [1195, 317] width 116 height 41
type input "[DATE]"
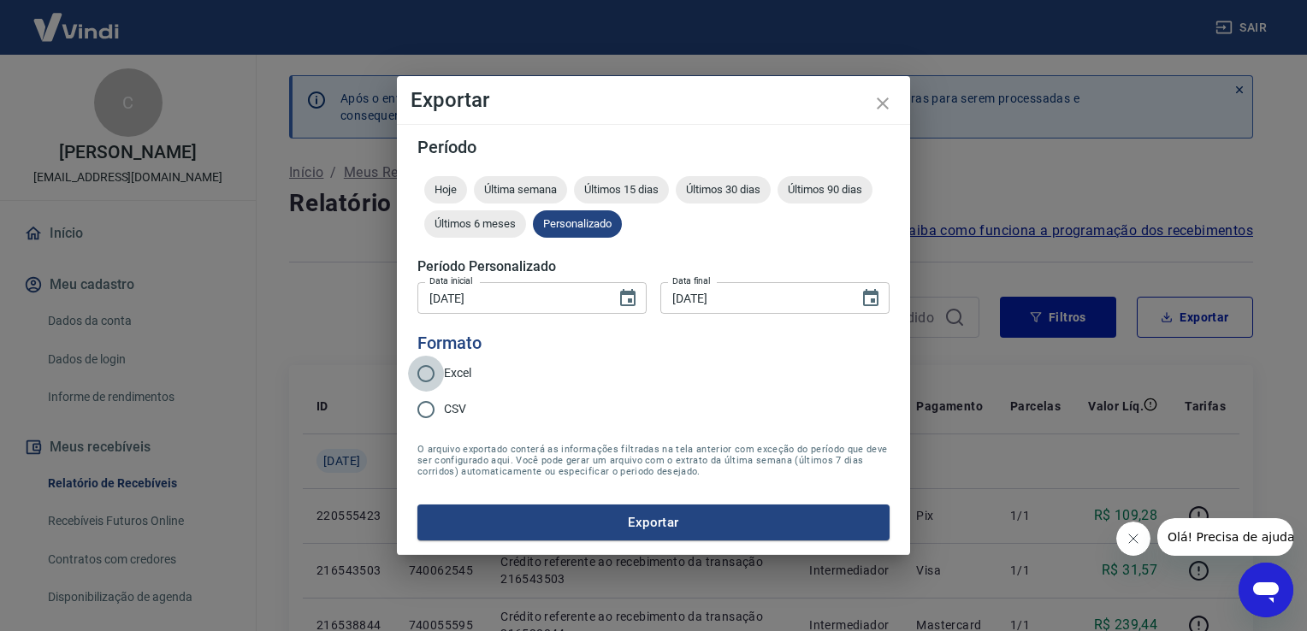
click at [439, 378] on input "Excel" at bounding box center [426, 374] width 36 height 36
radio input "true"
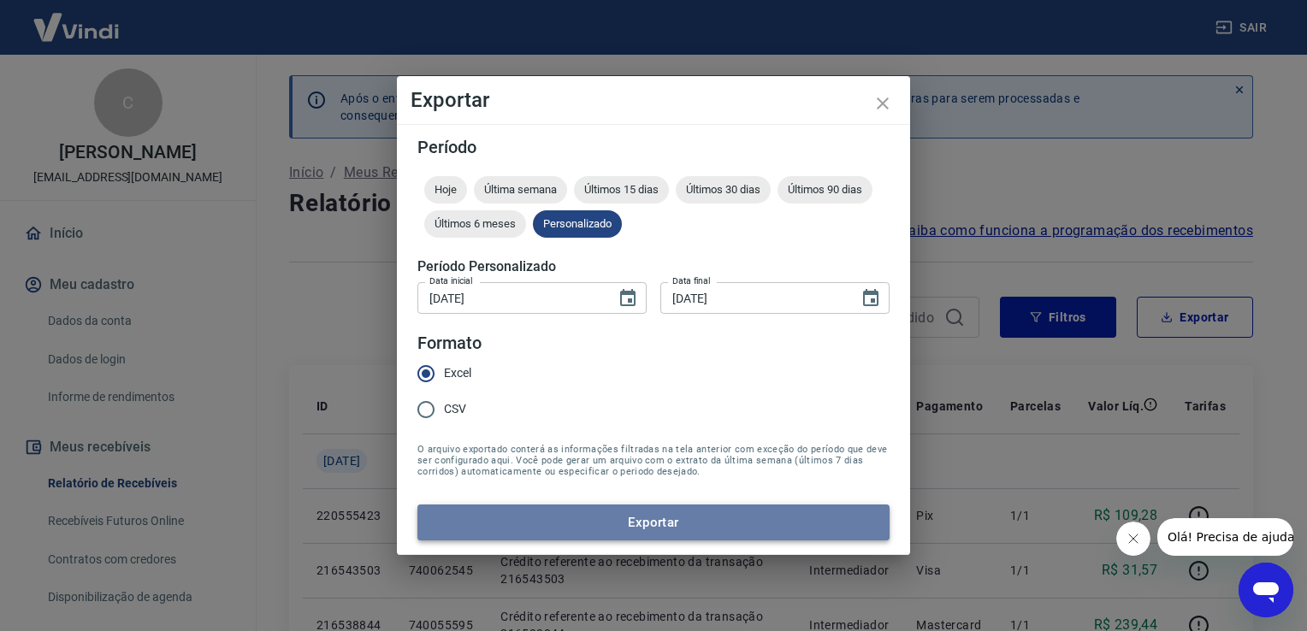
click at [619, 515] on button "Exportar" at bounding box center [654, 523] width 472 height 36
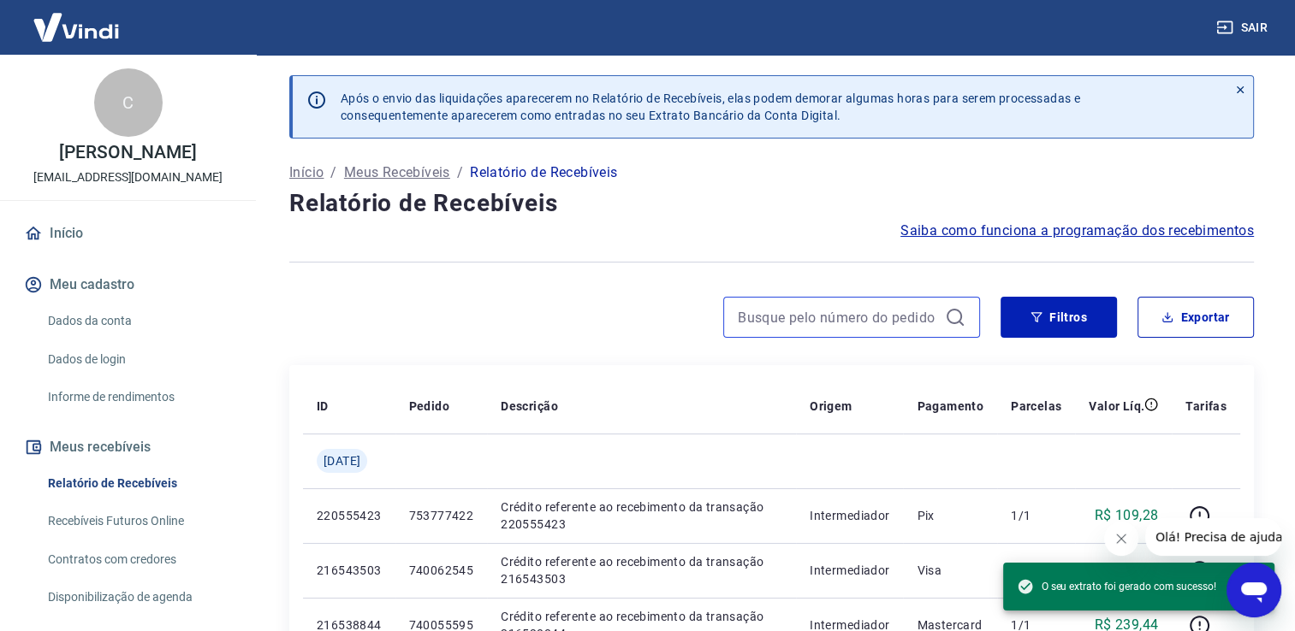
click at [819, 305] on input at bounding box center [838, 318] width 200 height 26
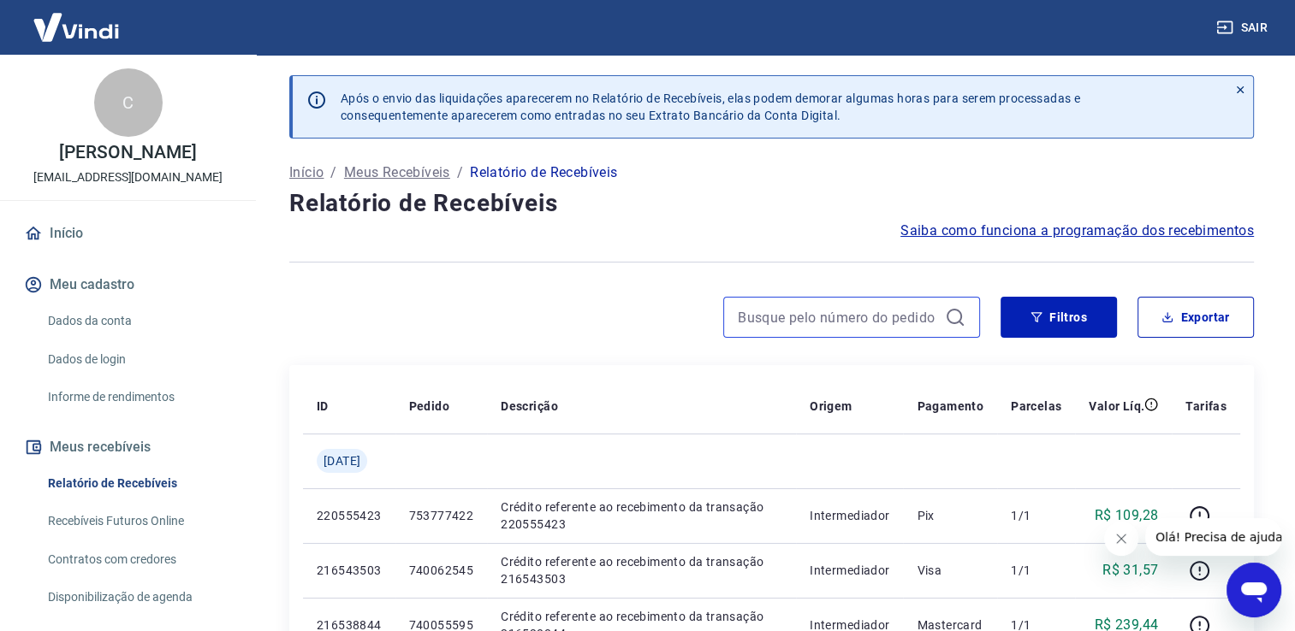
drag, startPoint x: 854, startPoint y: 319, endPoint x: 840, endPoint y: 322, distance: 13.9
click at [853, 317] on input at bounding box center [838, 318] width 200 height 26
click at [1094, 327] on button "Filtros" at bounding box center [1058, 317] width 116 height 41
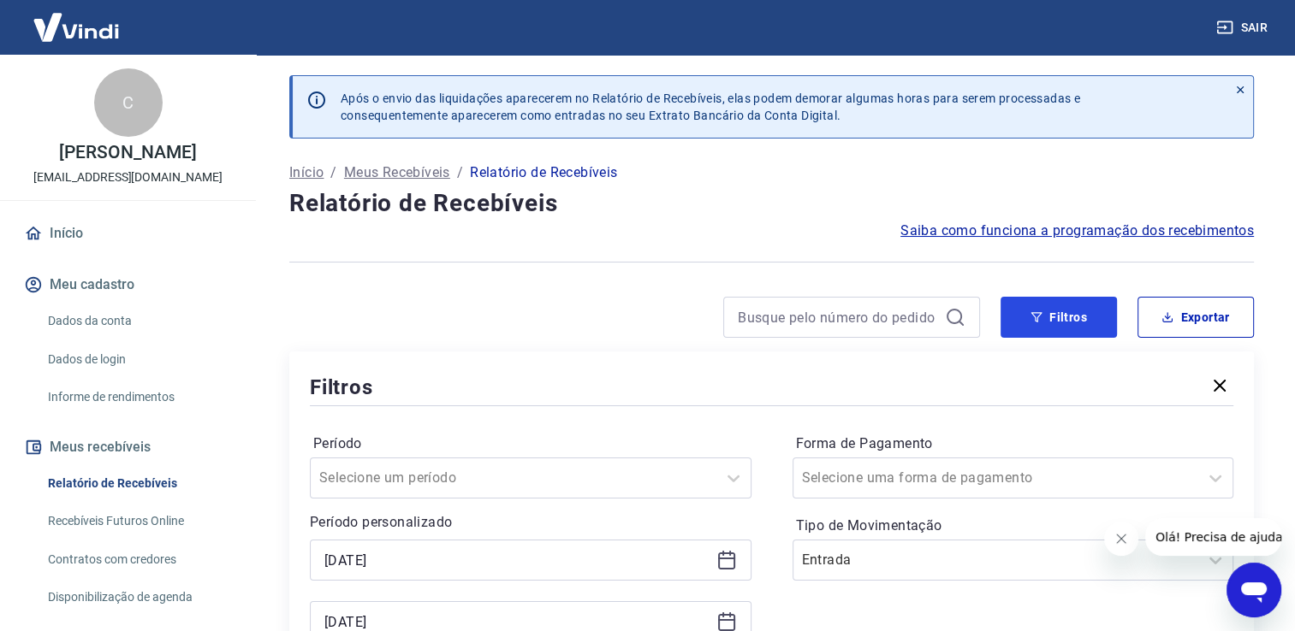
scroll to position [228, 0]
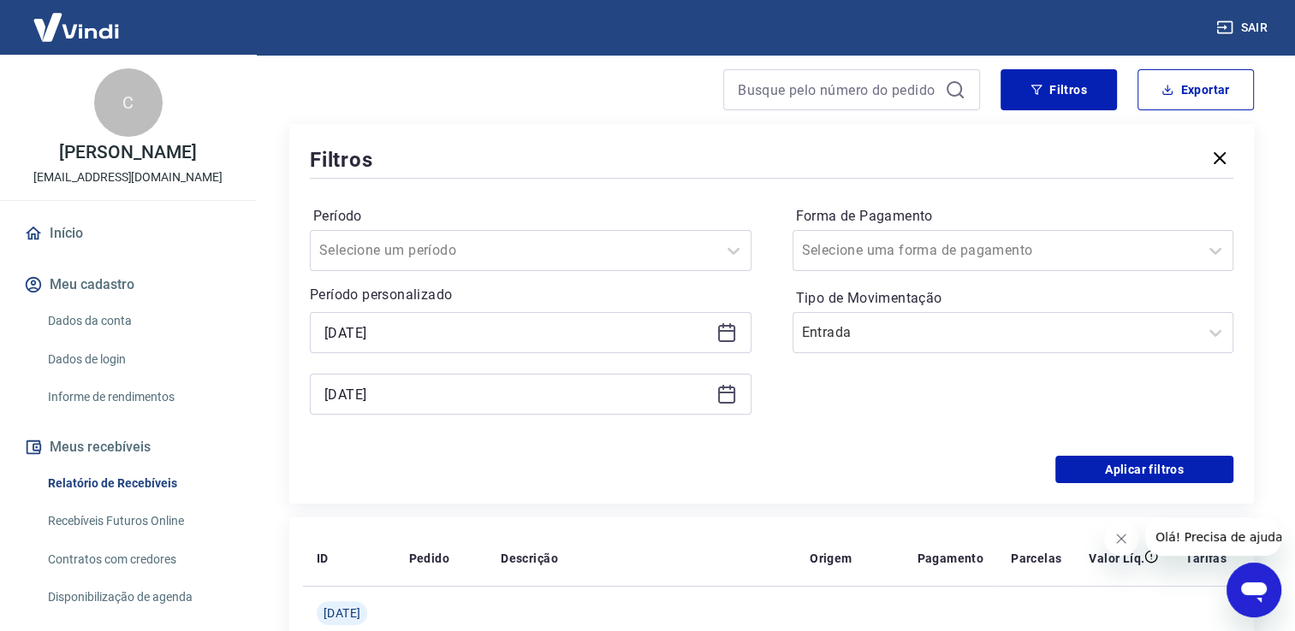
click at [716, 332] on icon at bounding box center [726, 333] width 21 height 21
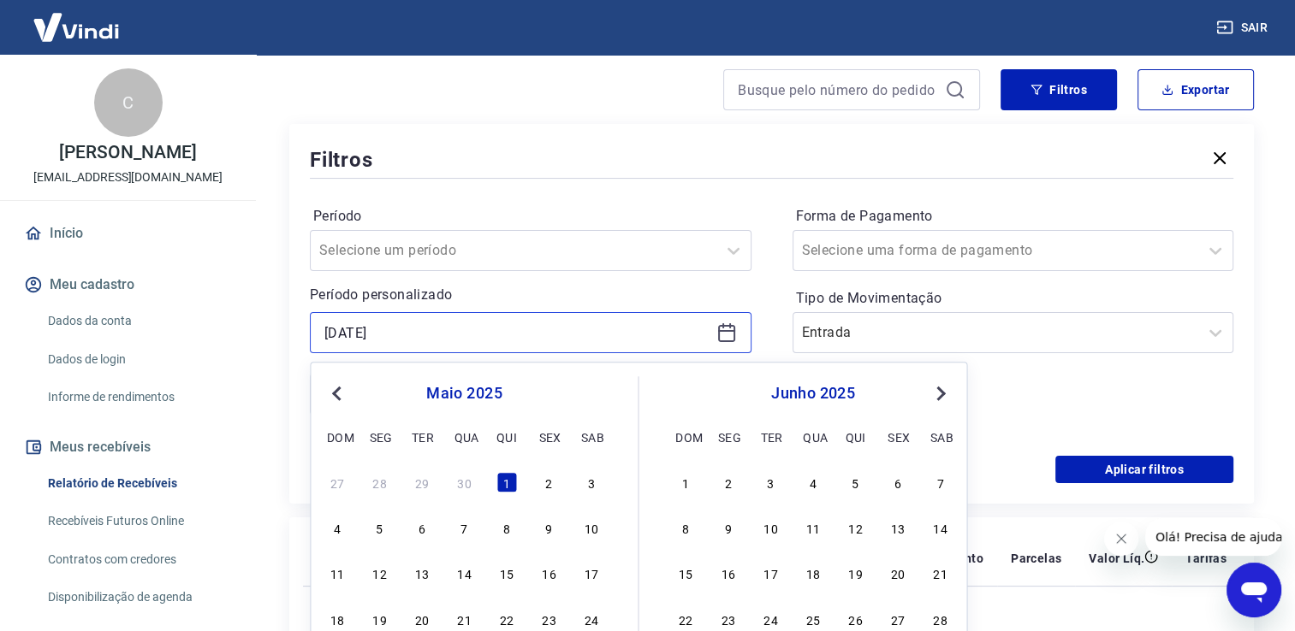
scroll to position [456, 0]
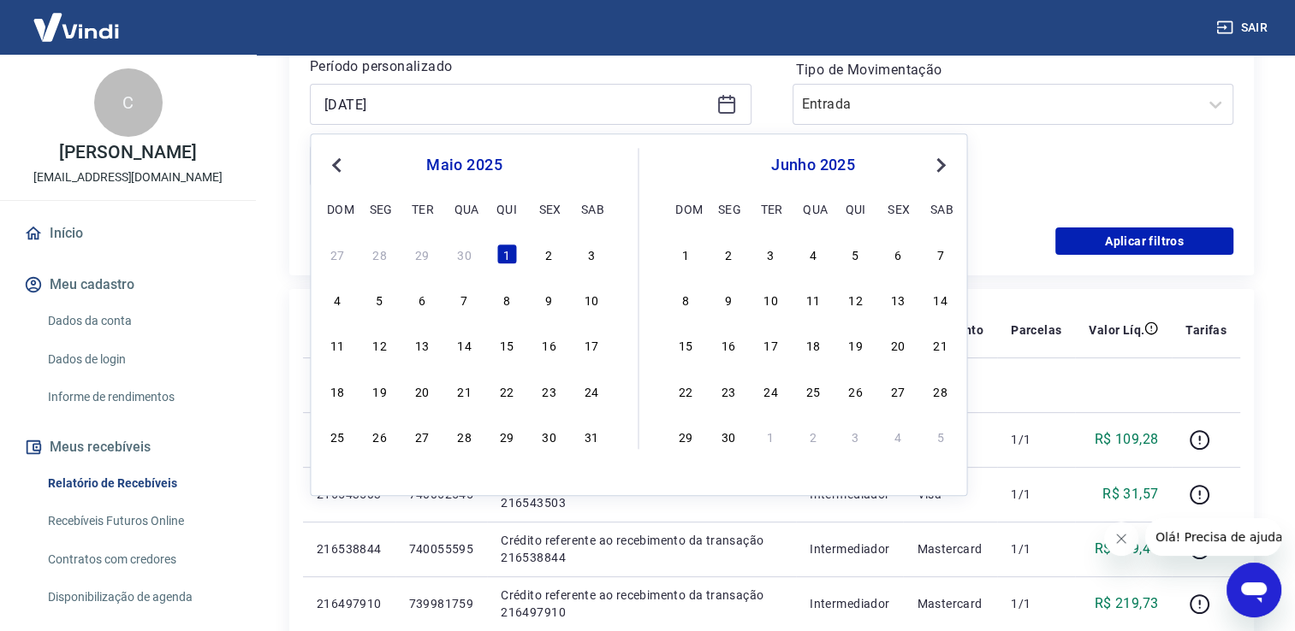
click at [949, 168] on button "Next Month" at bounding box center [940, 165] width 21 height 21
click at [905, 248] on div "1" at bounding box center [897, 254] width 21 height 21
type input "[DATE]"
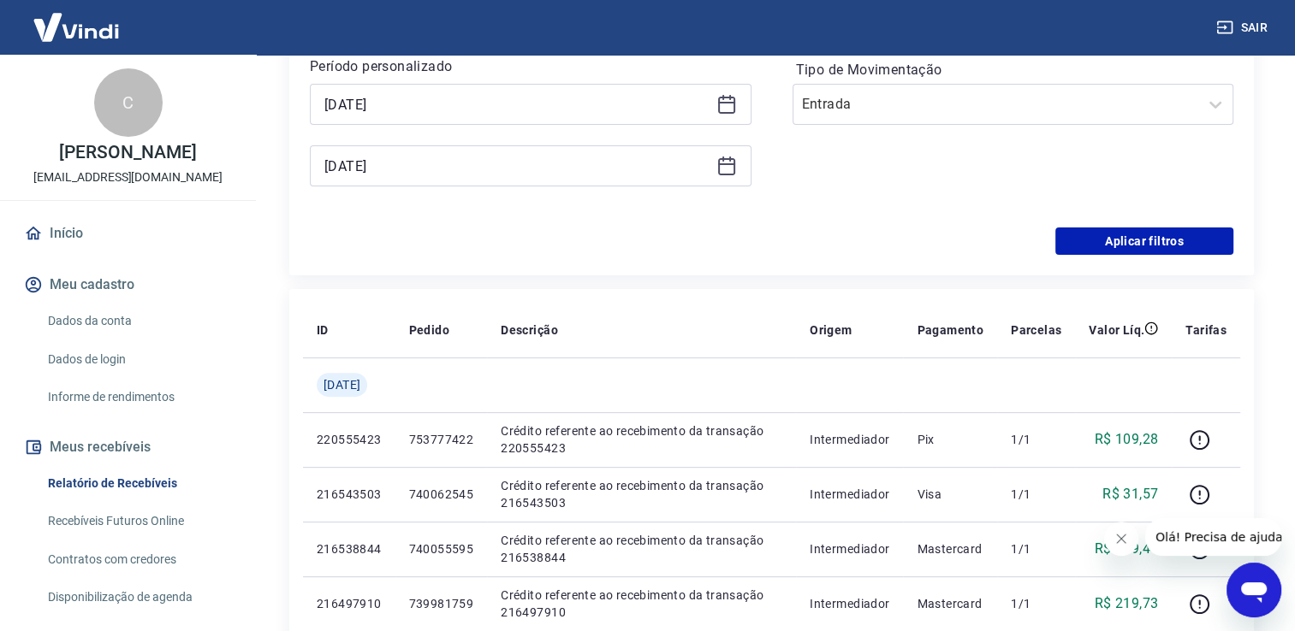
click at [720, 169] on icon at bounding box center [726, 166] width 21 height 21
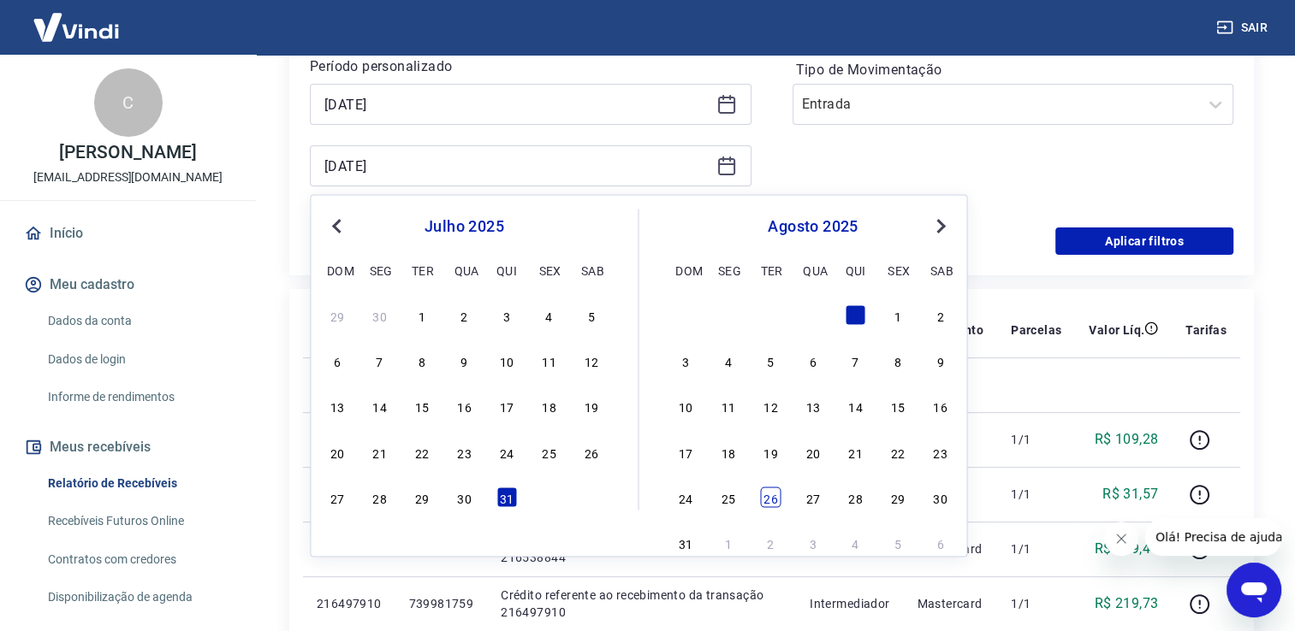
click at [764, 496] on div "26" at bounding box center [770, 497] width 21 height 21
type input "[DATE]"
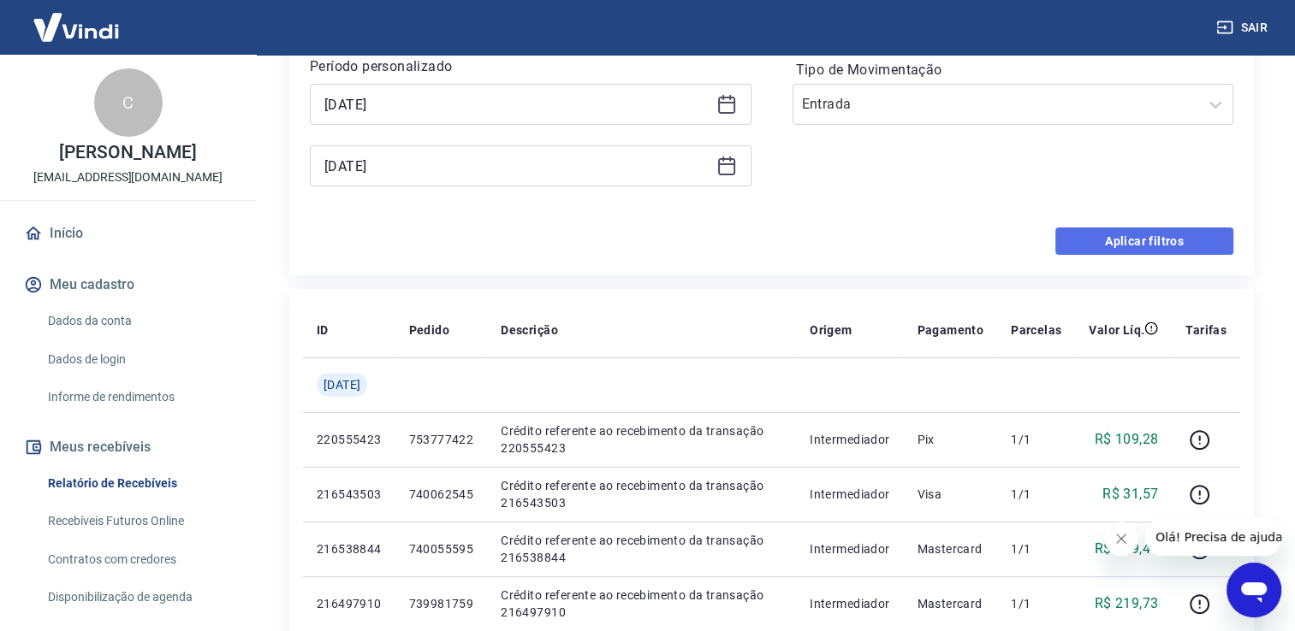
click at [1102, 240] on button "Aplicar filtros" at bounding box center [1144, 241] width 178 height 27
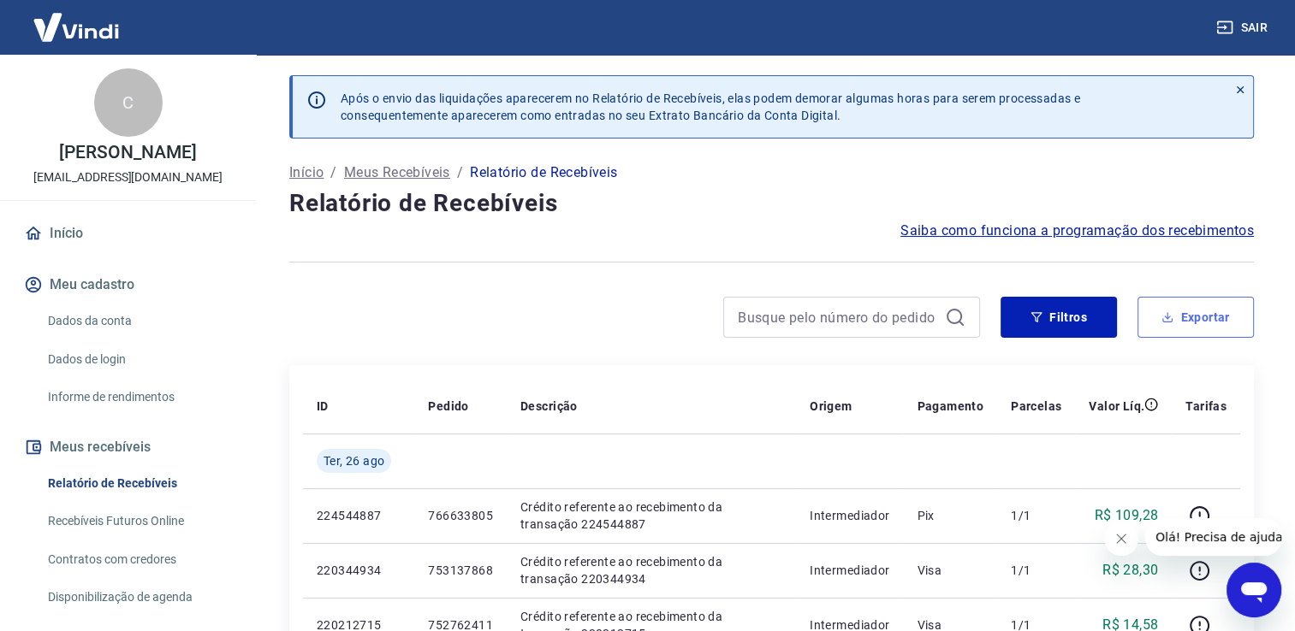
click at [1167, 318] on icon "button" at bounding box center [1167, 315] width 1 height 7
type input "[DATE]"
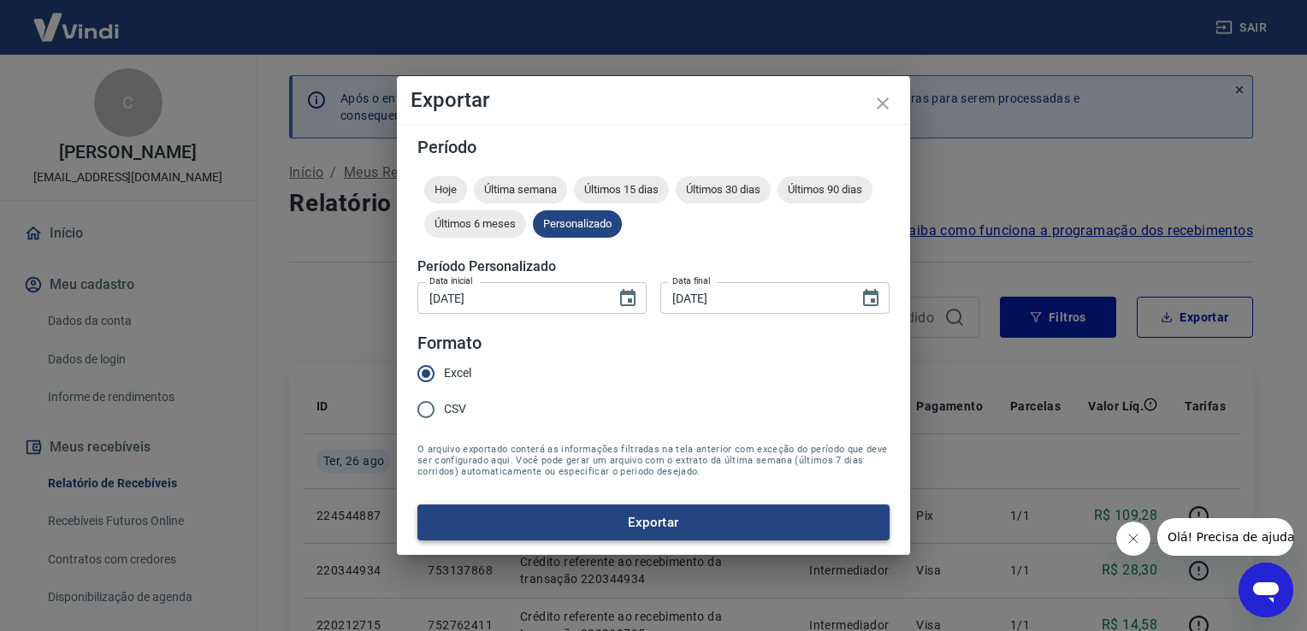
click at [609, 513] on button "Exportar" at bounding box center [654, 523] width 472 height 36
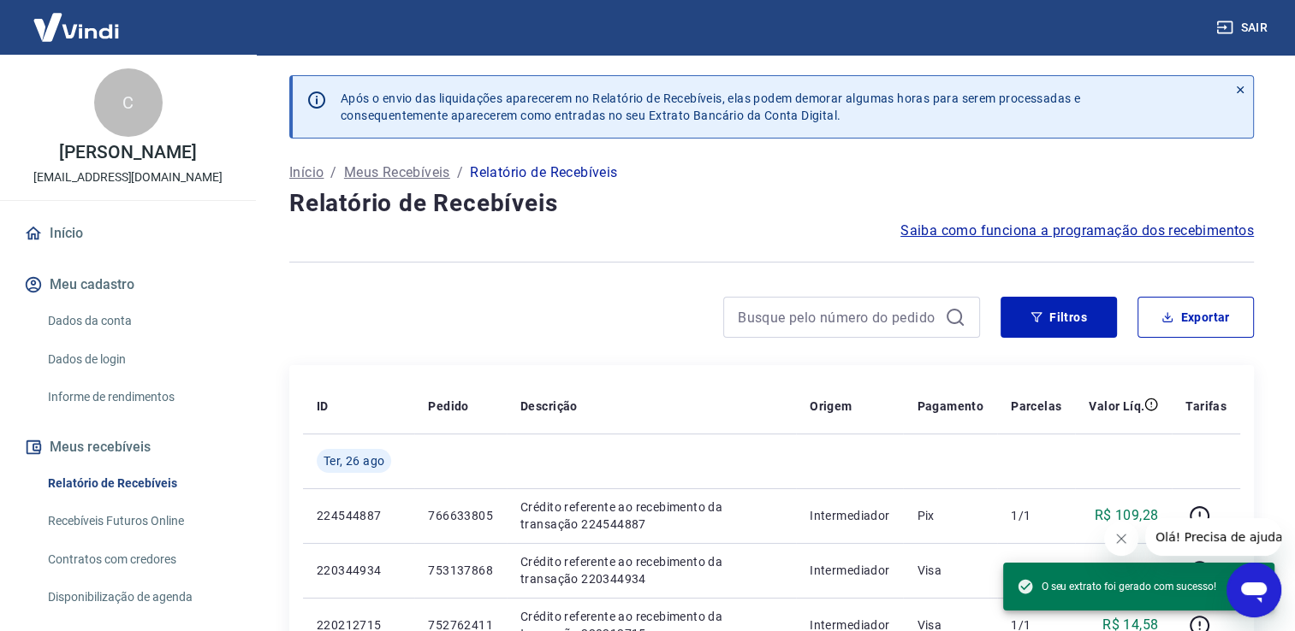
click at [815, 203] on h4 "Relatório de Recebíveis" at bounding box center [771, 204] width 964 height 34
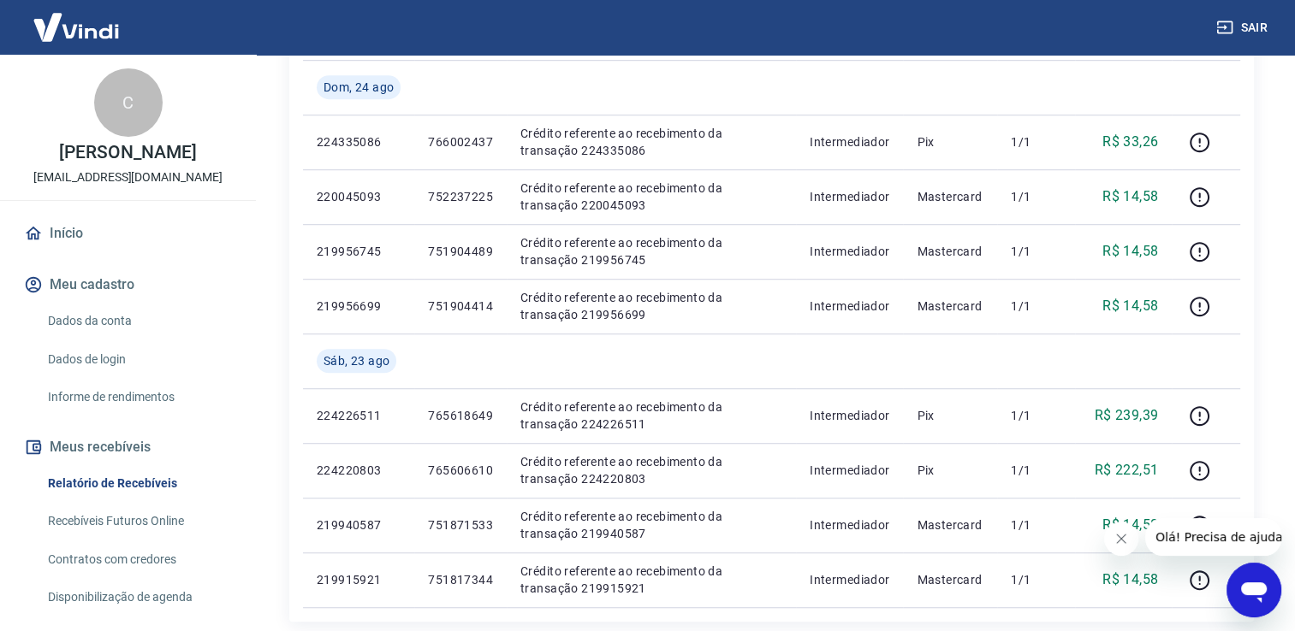
scroll to position [1369, 0]
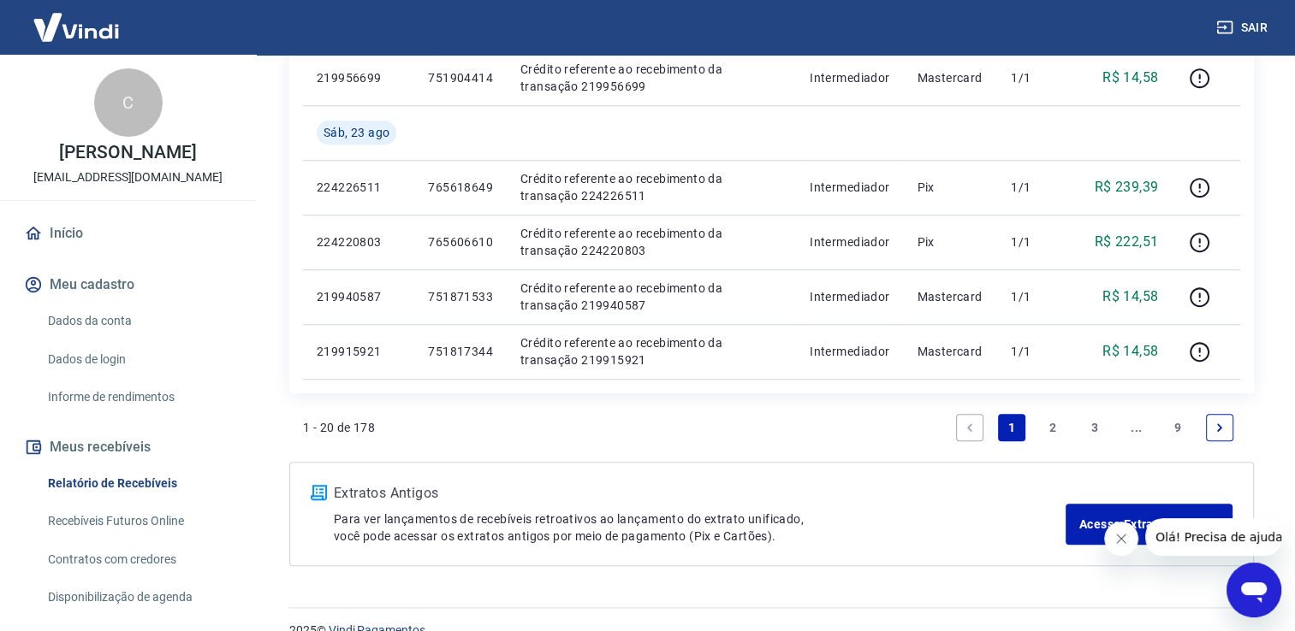
click at [1052, 429] on link "2" at bounding box center [1052, 427] width 27 height 27
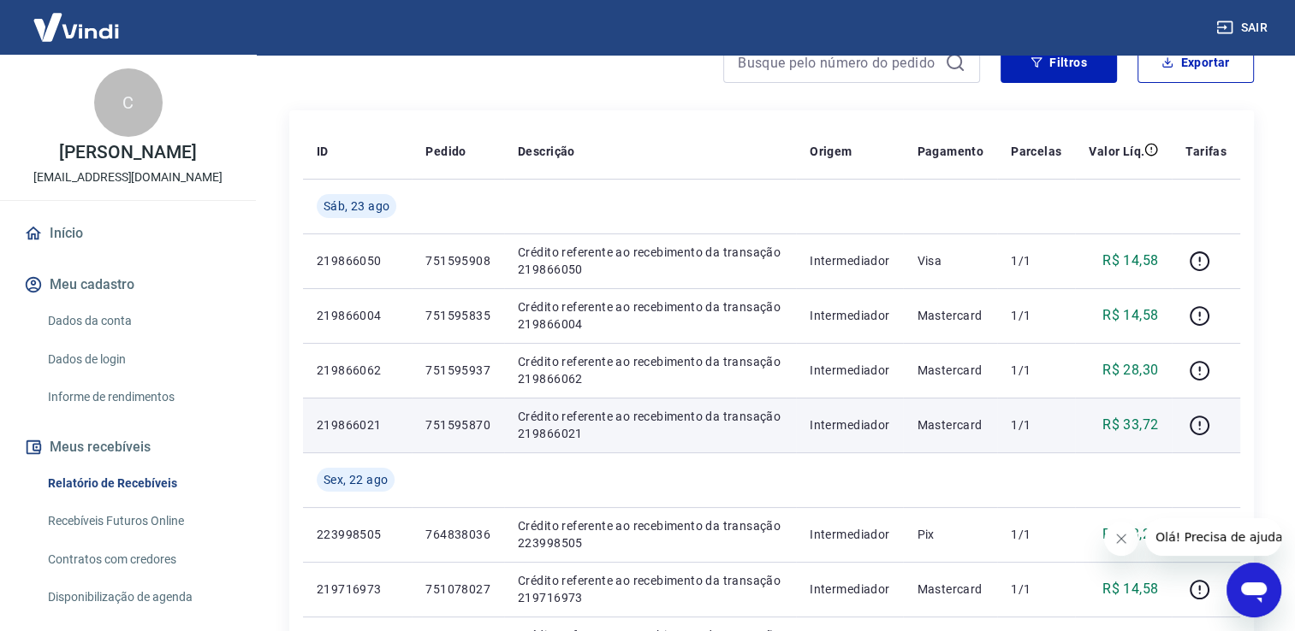
scroll to position [27, 0]
